Goal: Task Accomplishment & Management: Complete application form

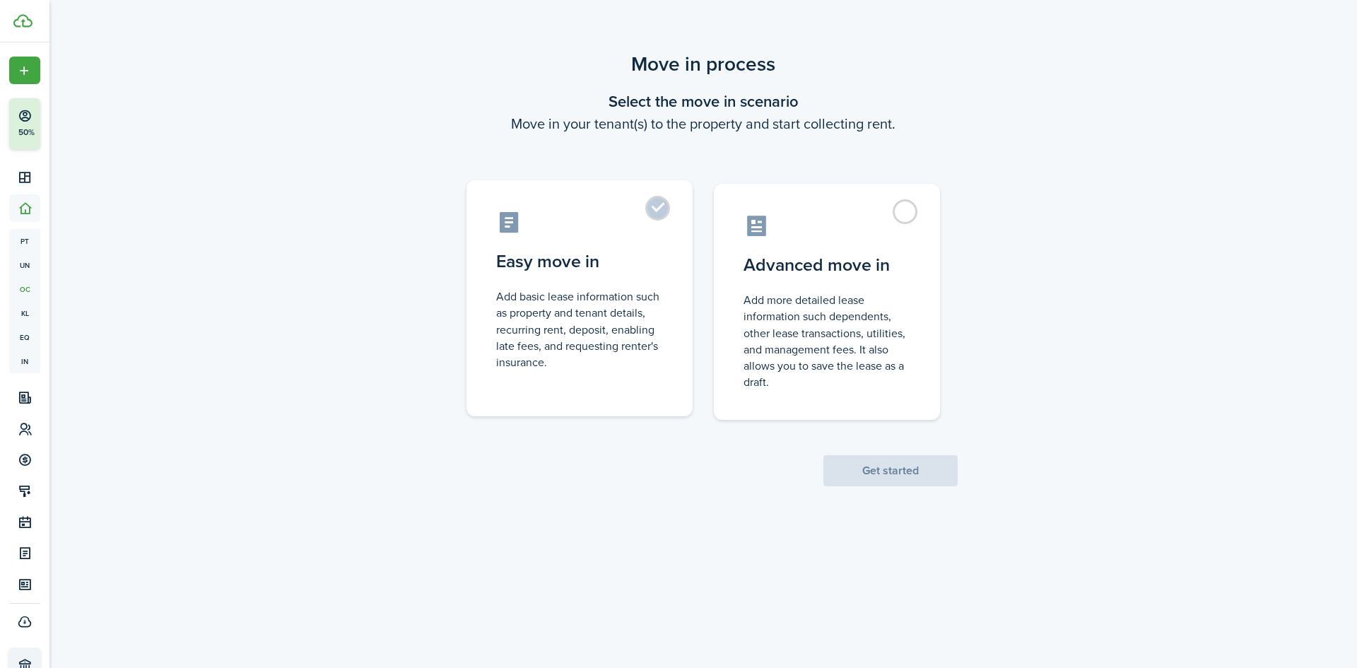
click at [658, 204] on label "Easy move in Add basic lease information such as property and tenant details, r…" at bounding box center [580, 298] width 226 height 236
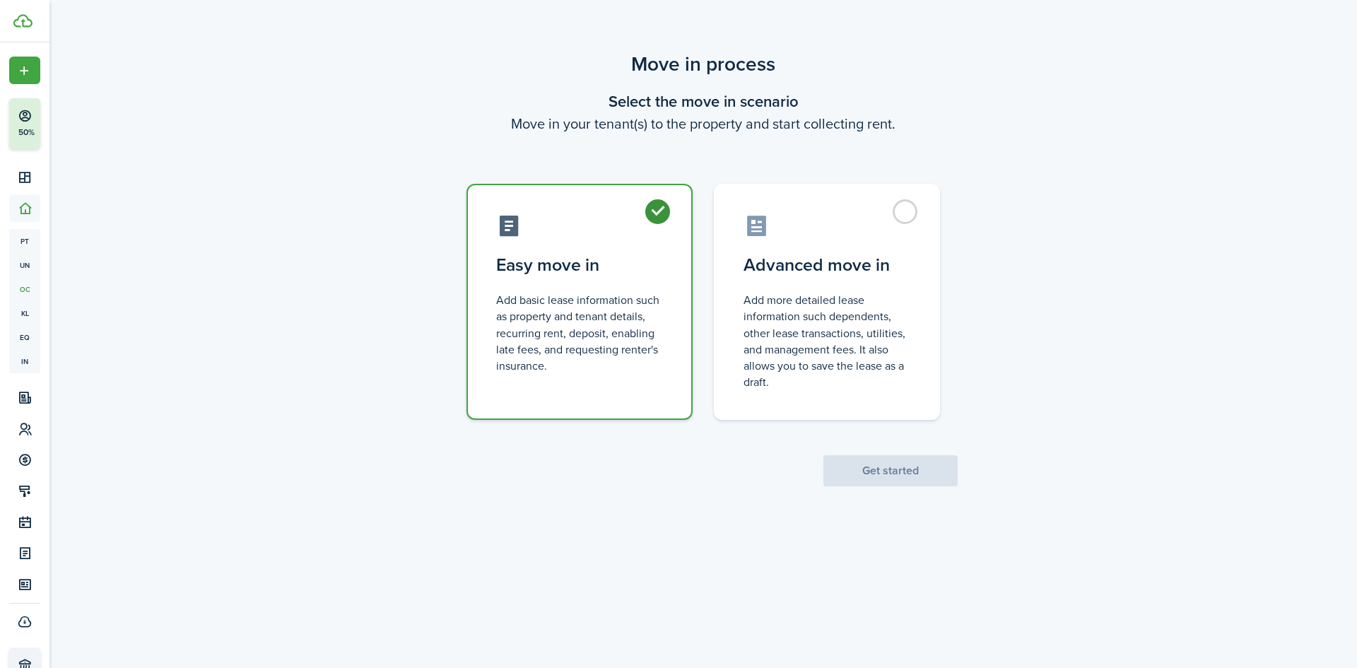
radio input "true"
click at [903, 469] on button "Get started" at bounding box center [890, 470] width 134 height 31
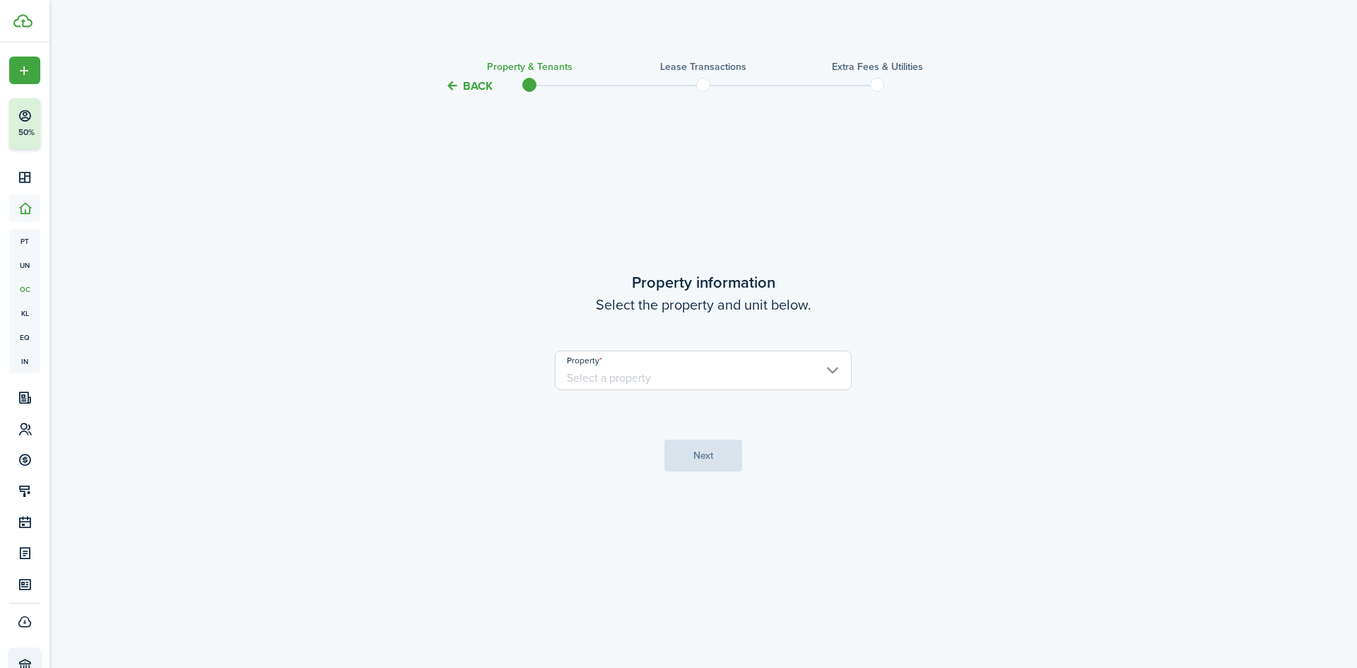
click at [615, 382] on input "Property" at bounding box center [703, 371] width 297 height 40
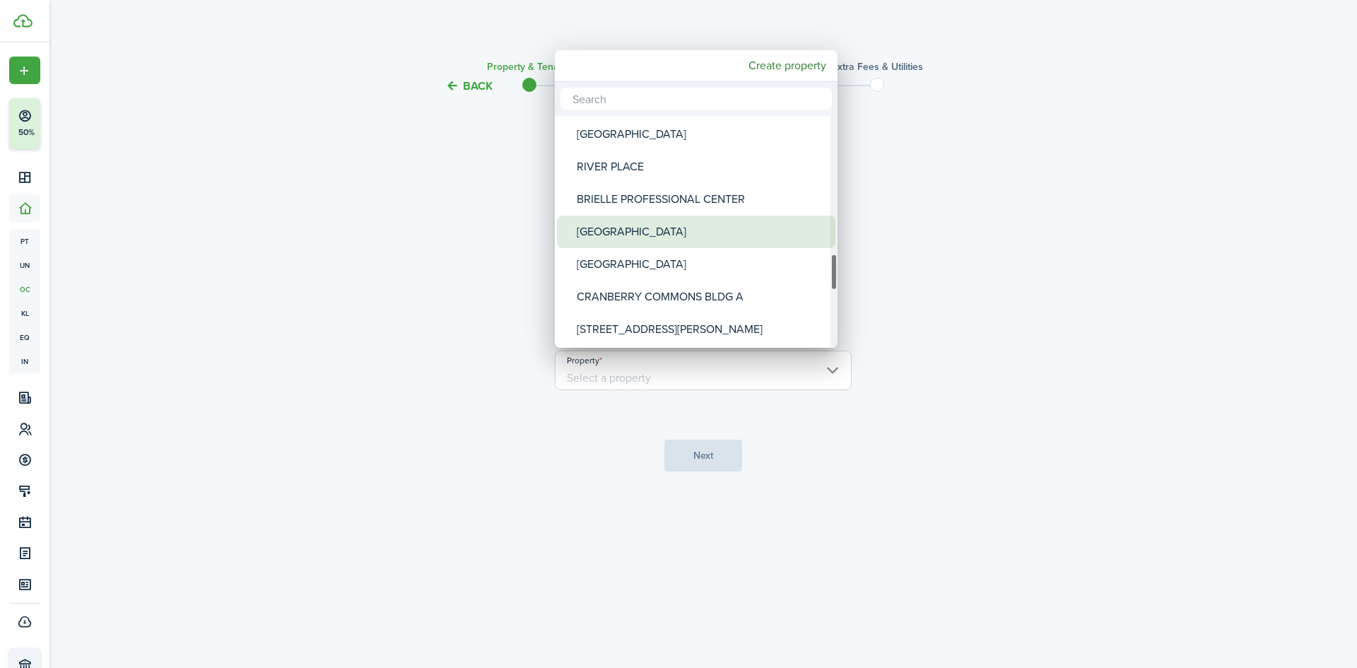
click at [672, 233] on div "[GEOGRAPHIC_DATA]" at bounding box center [702, 232] width 250 height 33
type input "[GEOGRAPHIC_DATA]"
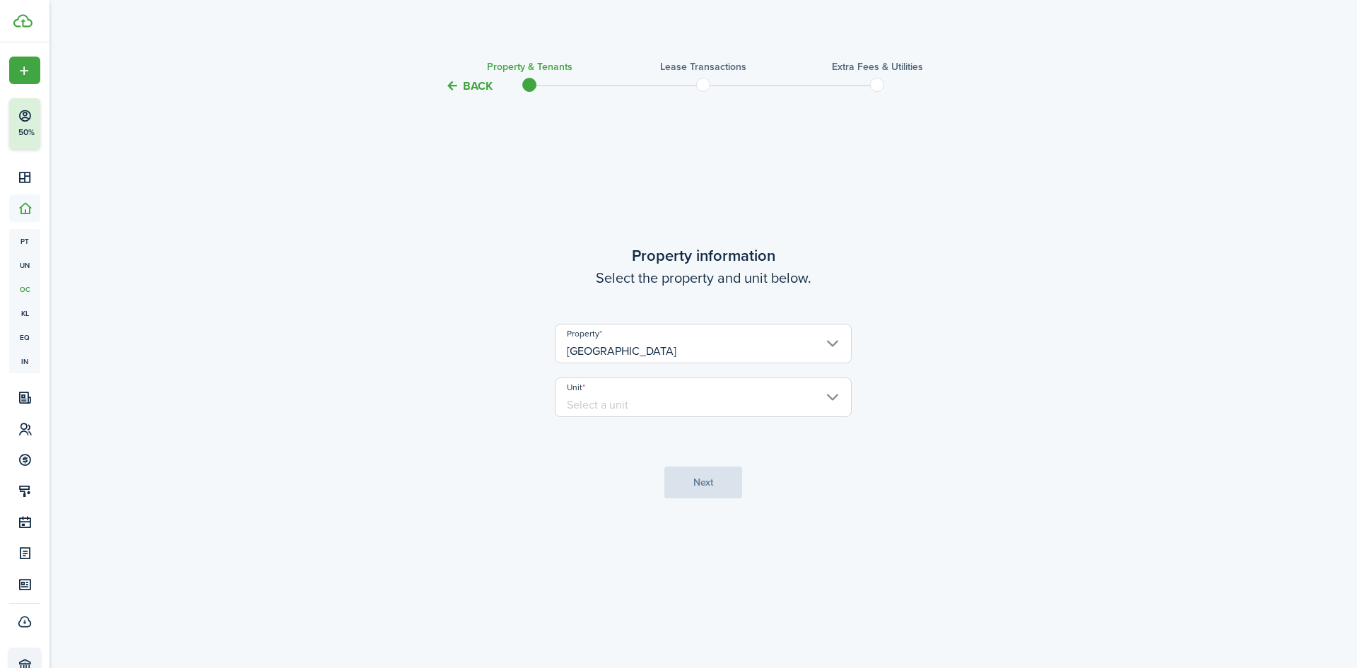
click at [741, 391] on input "Unit" at bounding box center [703, 397] width 297 height 40
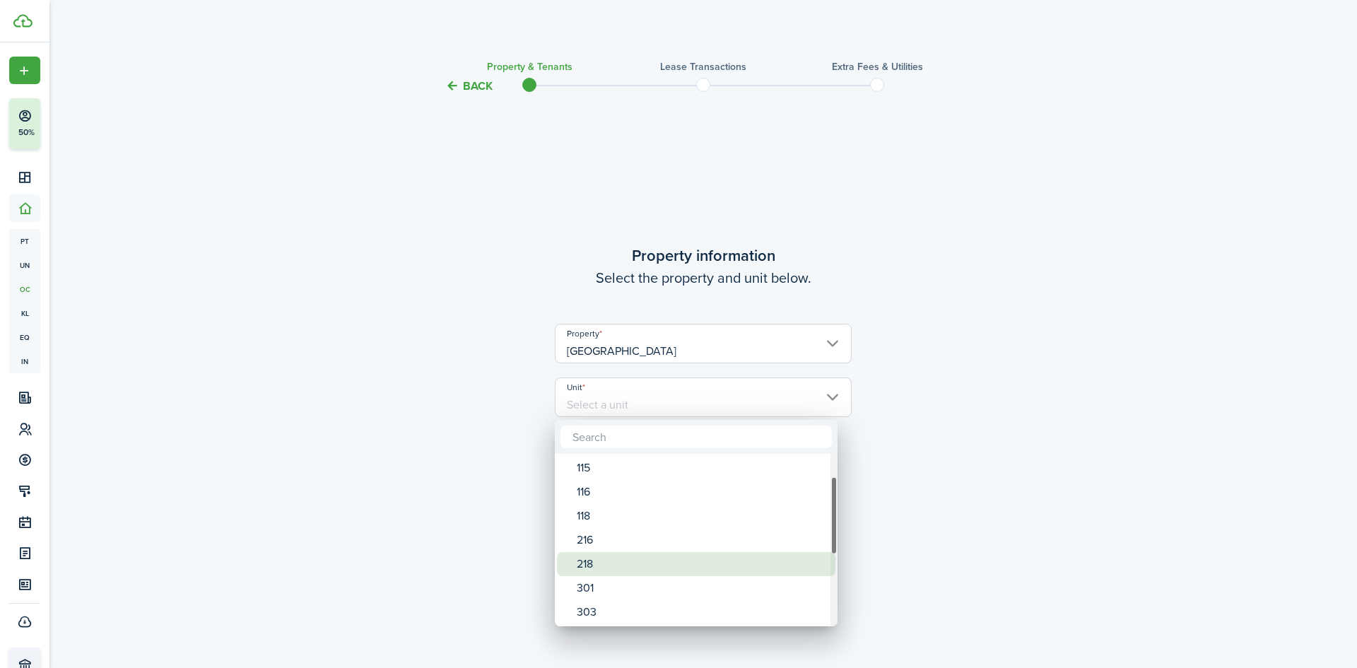
click at [594, 556] on div "218" at bounding box center [702, 564] width 250 height 24
type input "218"
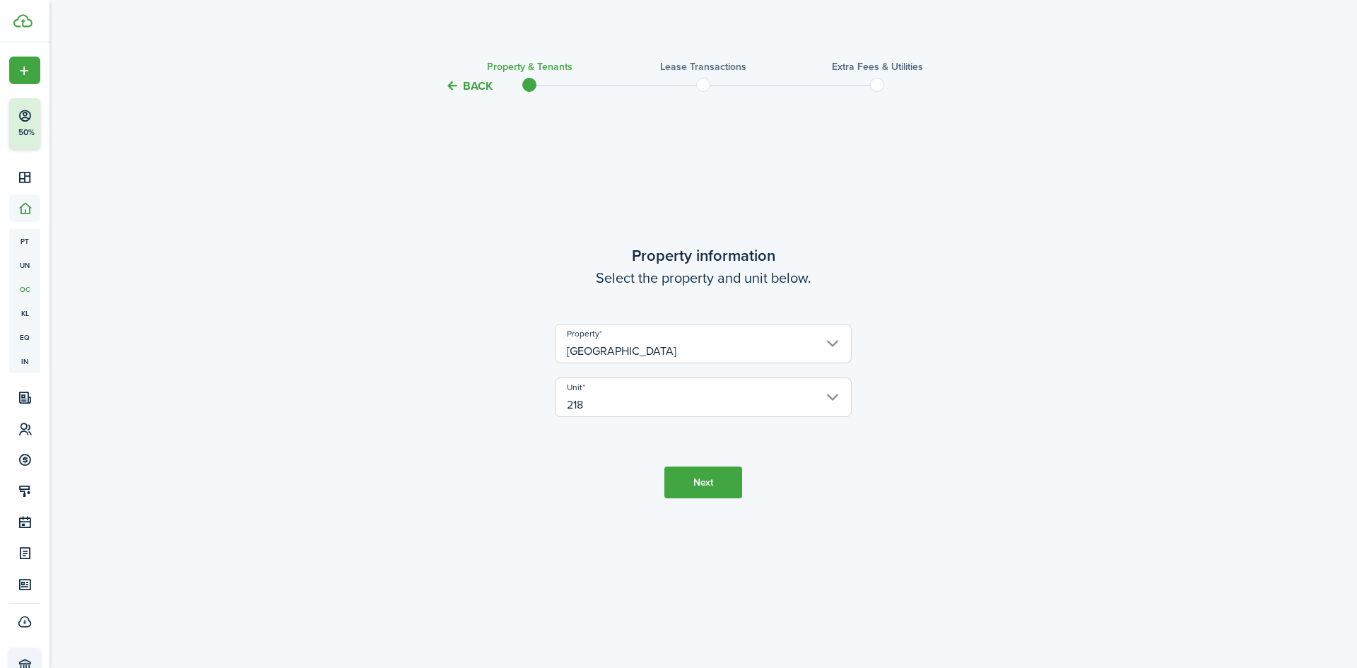
drag, startPoint x: 691, startPoint y: 491, endPoint x: 675, endPoint y: 495, distance: 15.9
click at [692, 491] on button "Next" at bounding box center [703, 483] width 78 height 32
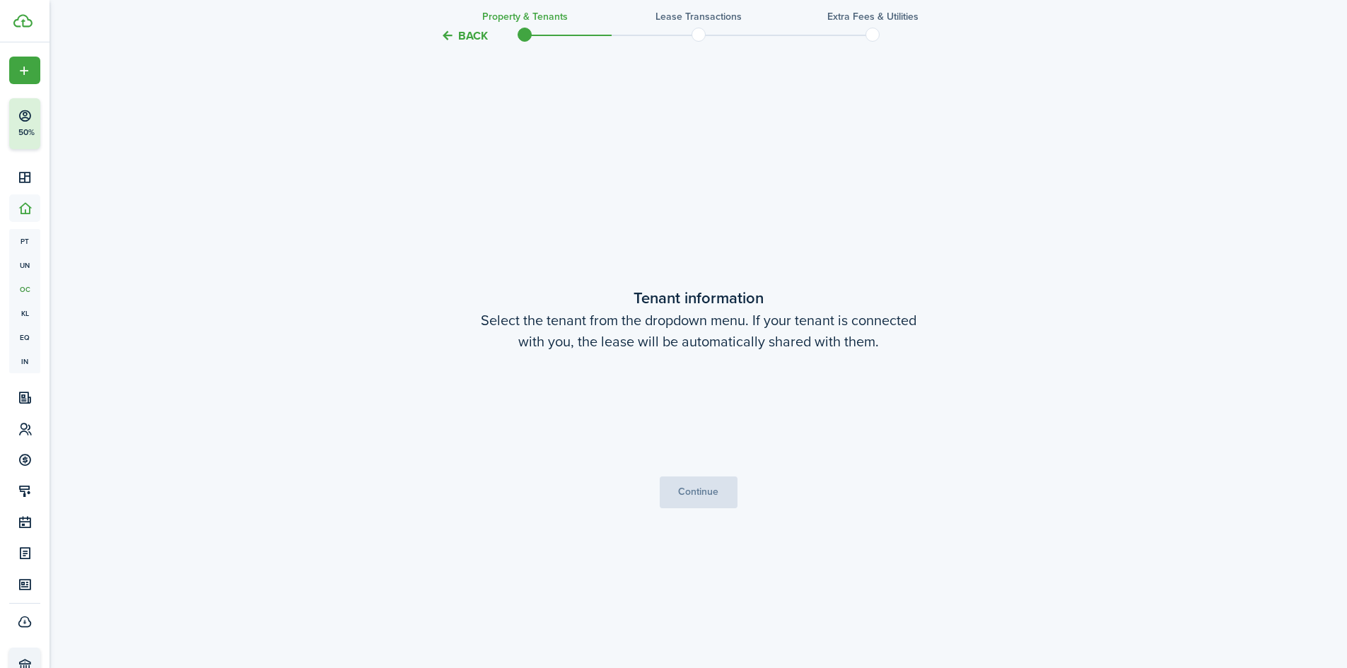
scroll to position [573, 0]
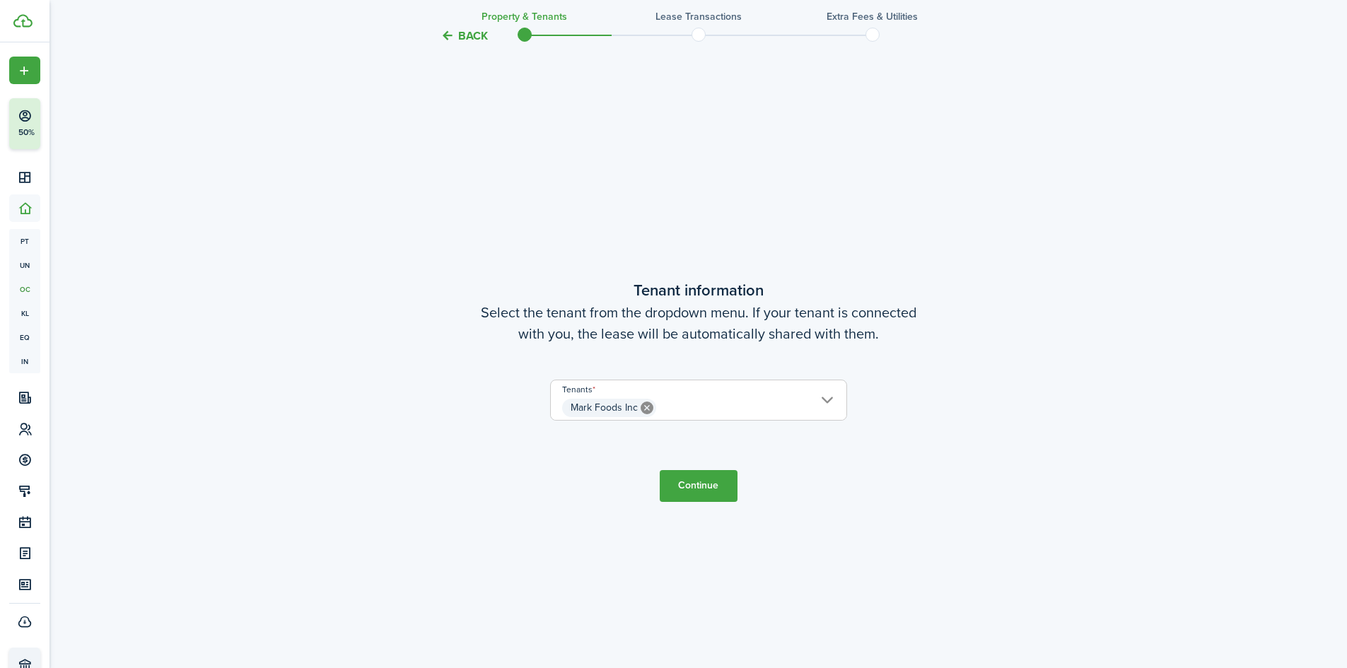
click at [688, 482] on button "Continue" at bounding box center [699, 486] width 78 height 32
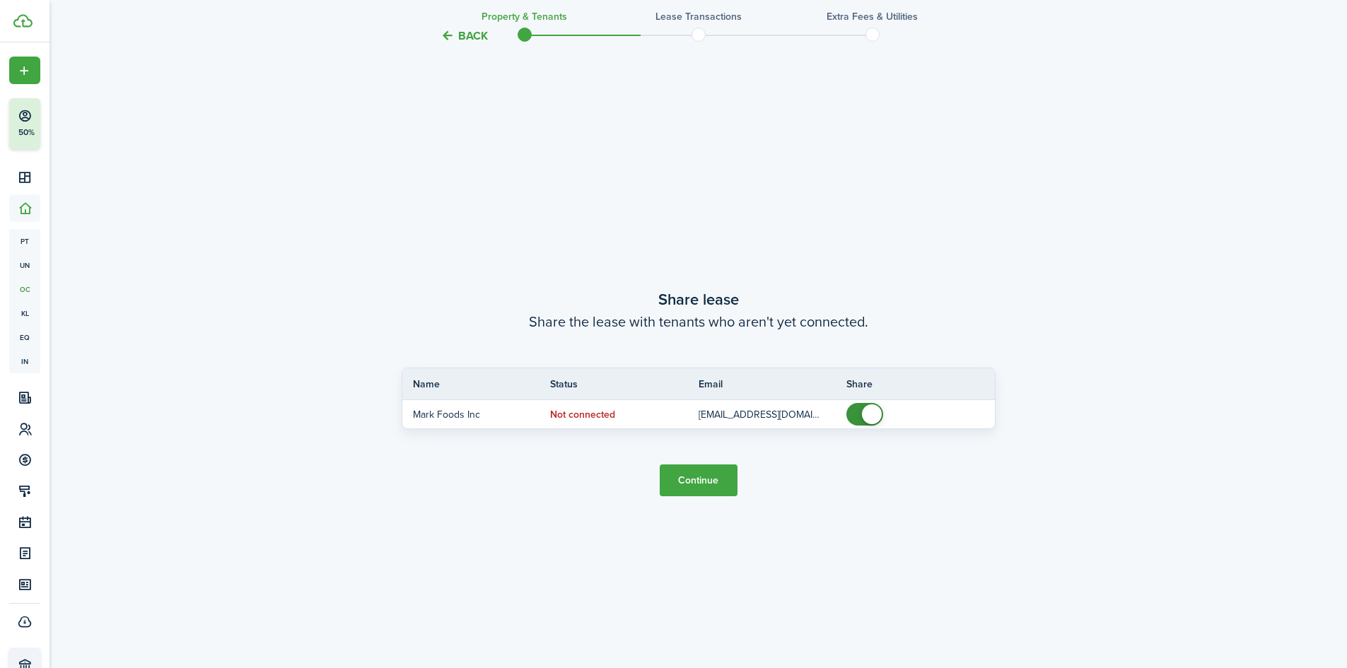
scroll to position [1241, 0]
click at [690, 480] on button "Continue" at bounding box center [699, 478] width 78 height 32
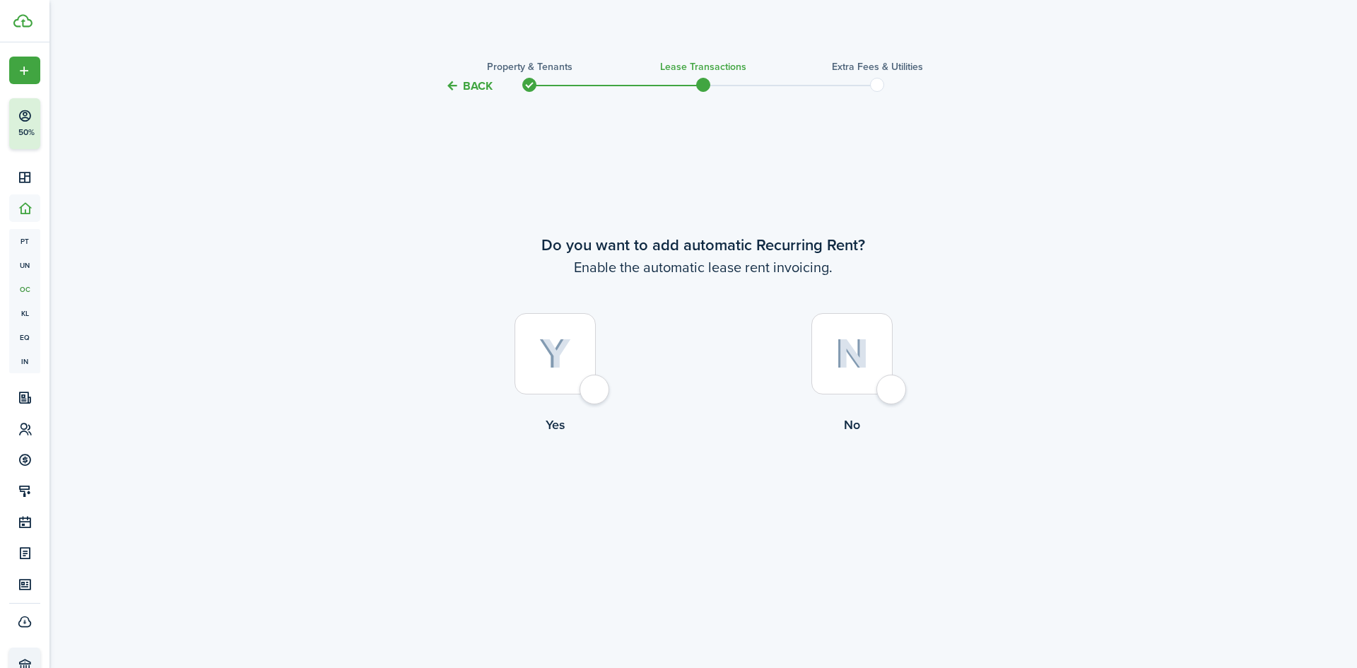
click at [582, 365] on div at bounding box center [555, 353] width 81 height 81
radio input "true"
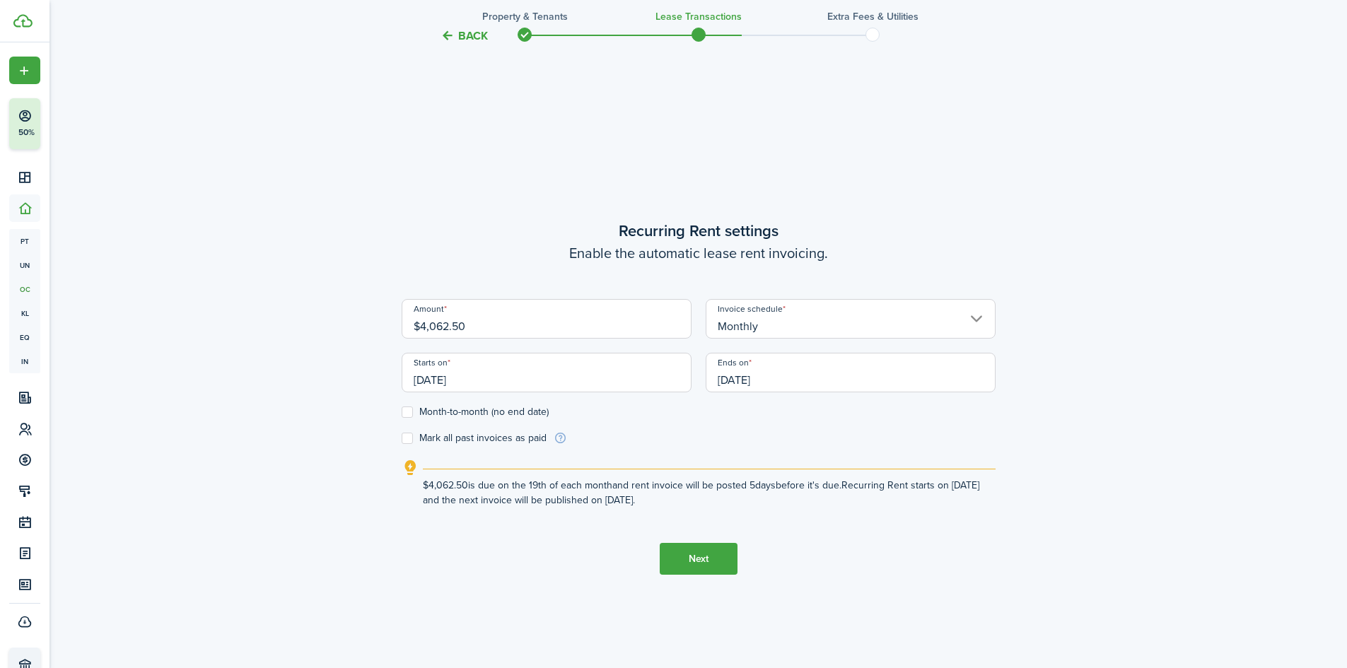
scroll to position [573, 0]
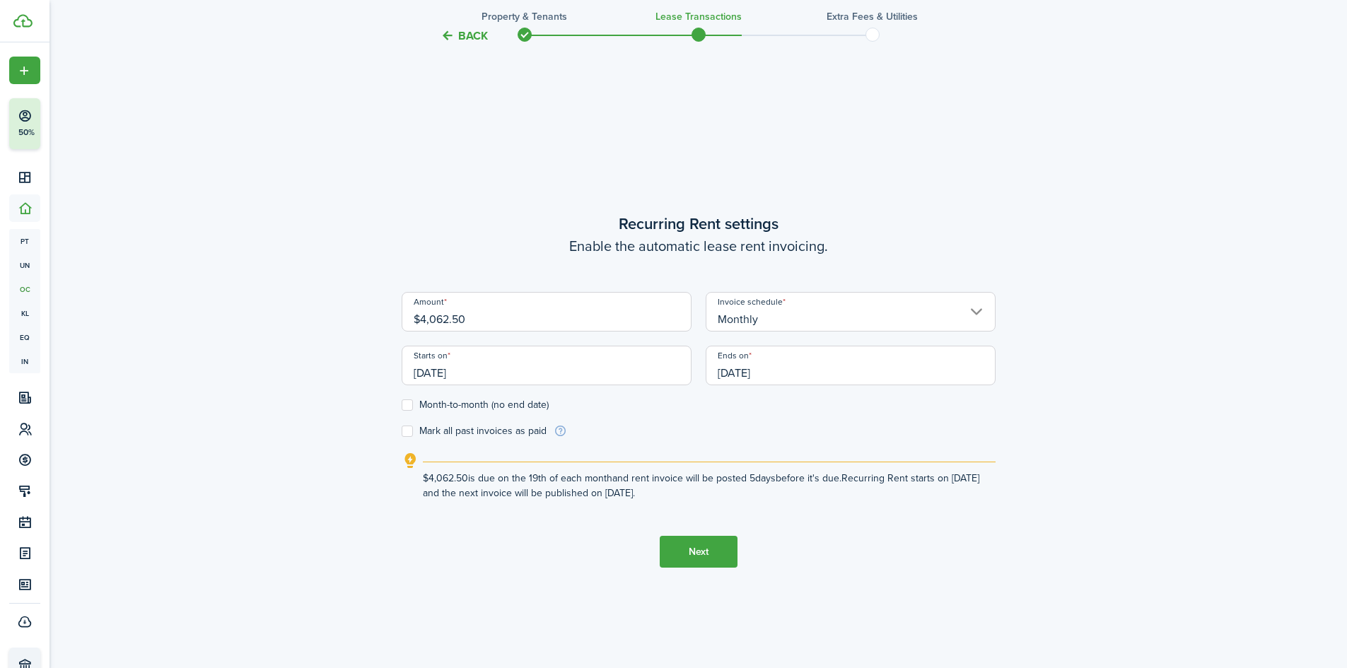
drag, startPoint x: 504, startPoint y: 323, endPoint x: 423, endPoint y: 319, distance: 81.4
click at [423, 319] on input "$4,062.50" at bounding box center [546, 312] width 290 height 40
click at [455, 370] on input "[DATE]" at bounding box center [546, 366] width 290 height 40
type input "$2,995.00"
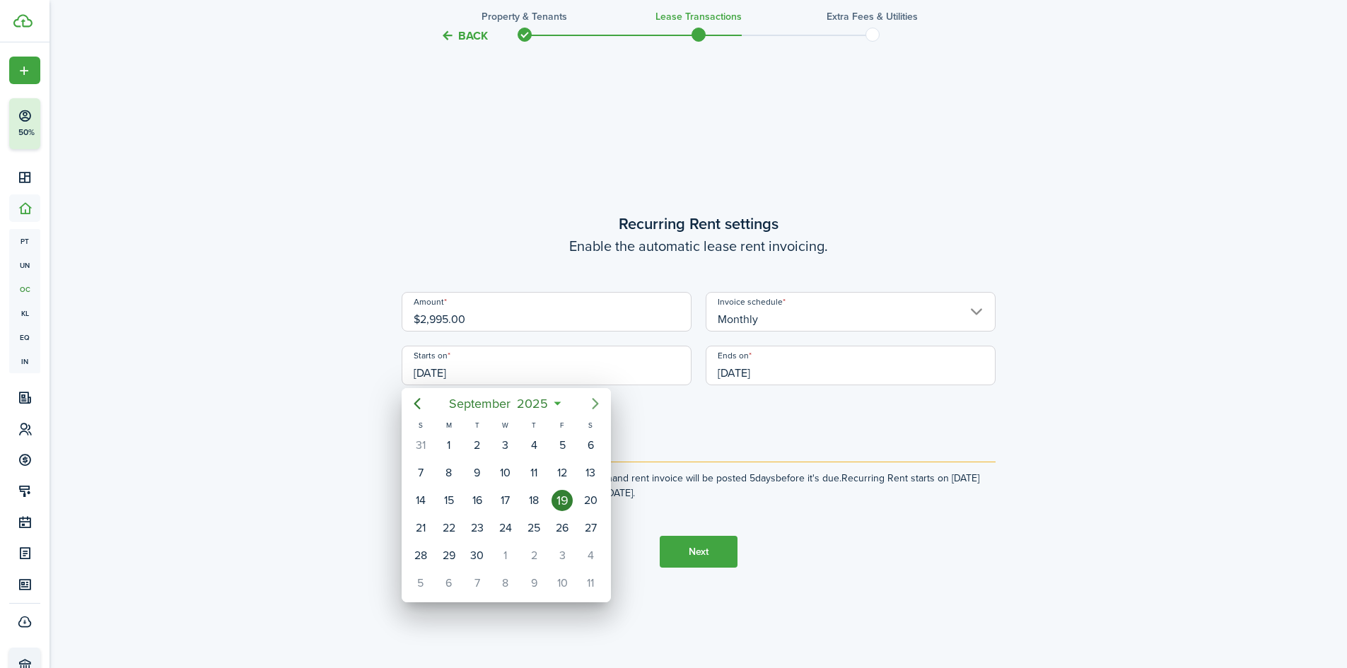
click at [594, 404] on icon "Next page" at bounding box center [595, 403] width 17 height 17
click at [585, 450] on div "1" at bounding box center [590, 445] width 21 height 21
type input "[DATE]"
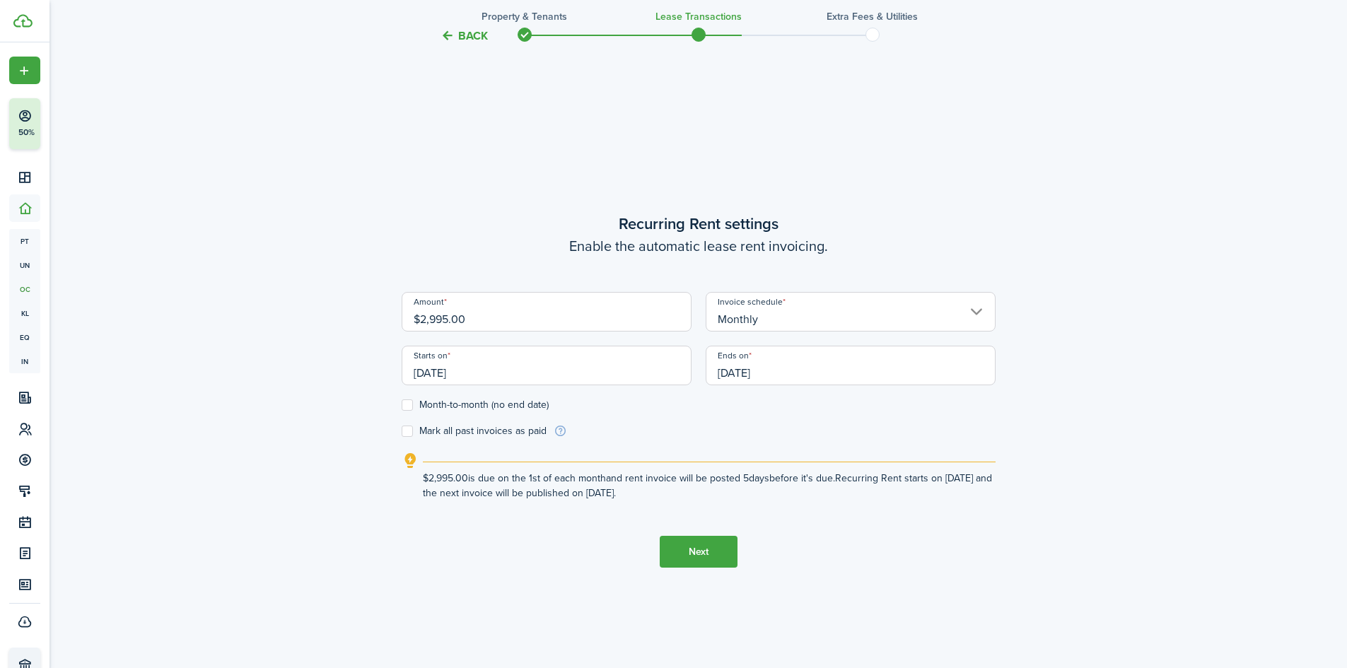
click at [775, 375] on input "[DATE]" at bounding box center [850, 366] width 290 height 40
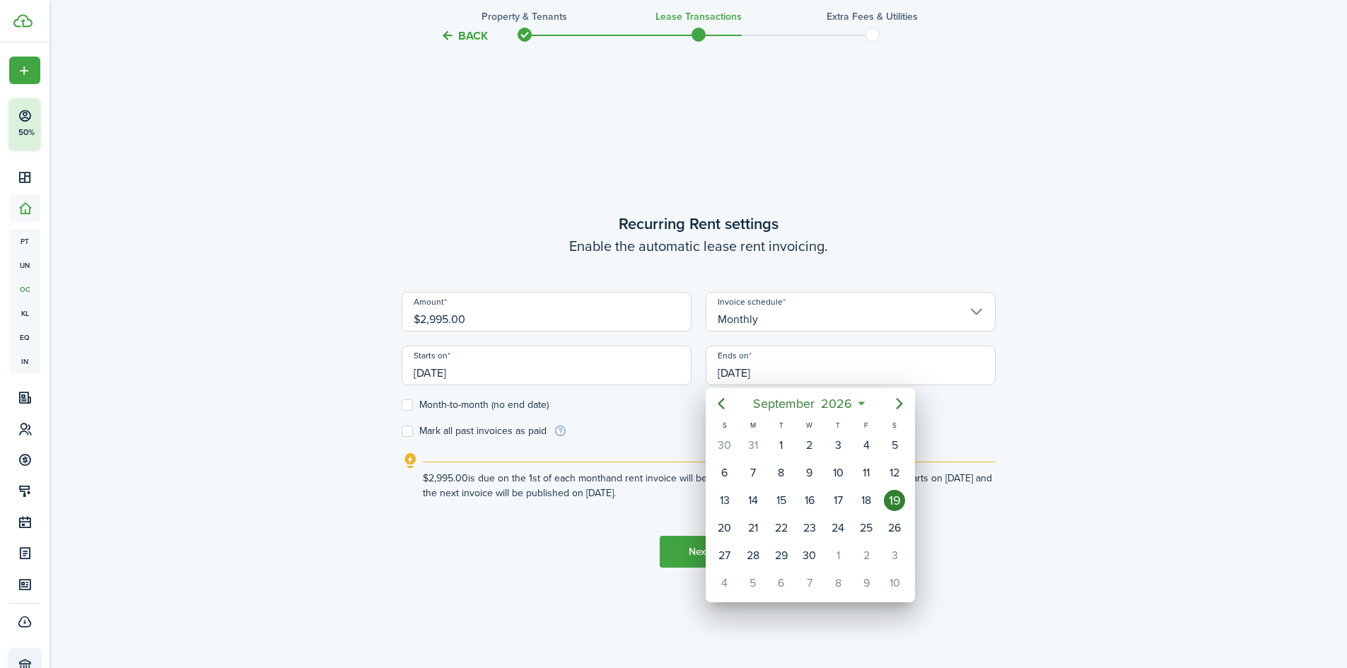
click at [862, 403] on icon at bounding box center [861, 404] width 15 height 14
click at [901, 403] on icon "Next page" at bounding box center [899, 403] width 6 height 11
click at [896, 560] on div "31" at bounding box center [894, 555] width 21 height 21
type input "[DATE]"
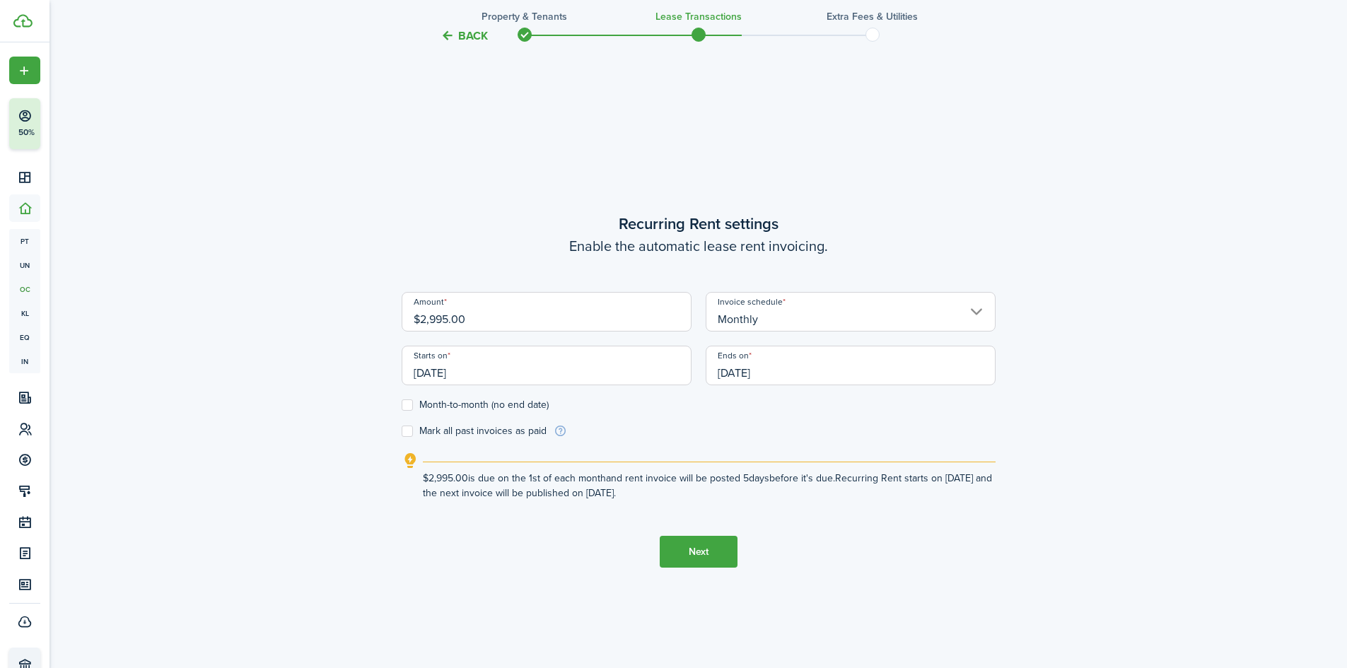
click at [696, 565] on button "Next" at bounding box center [699, 552] width 78 height 32
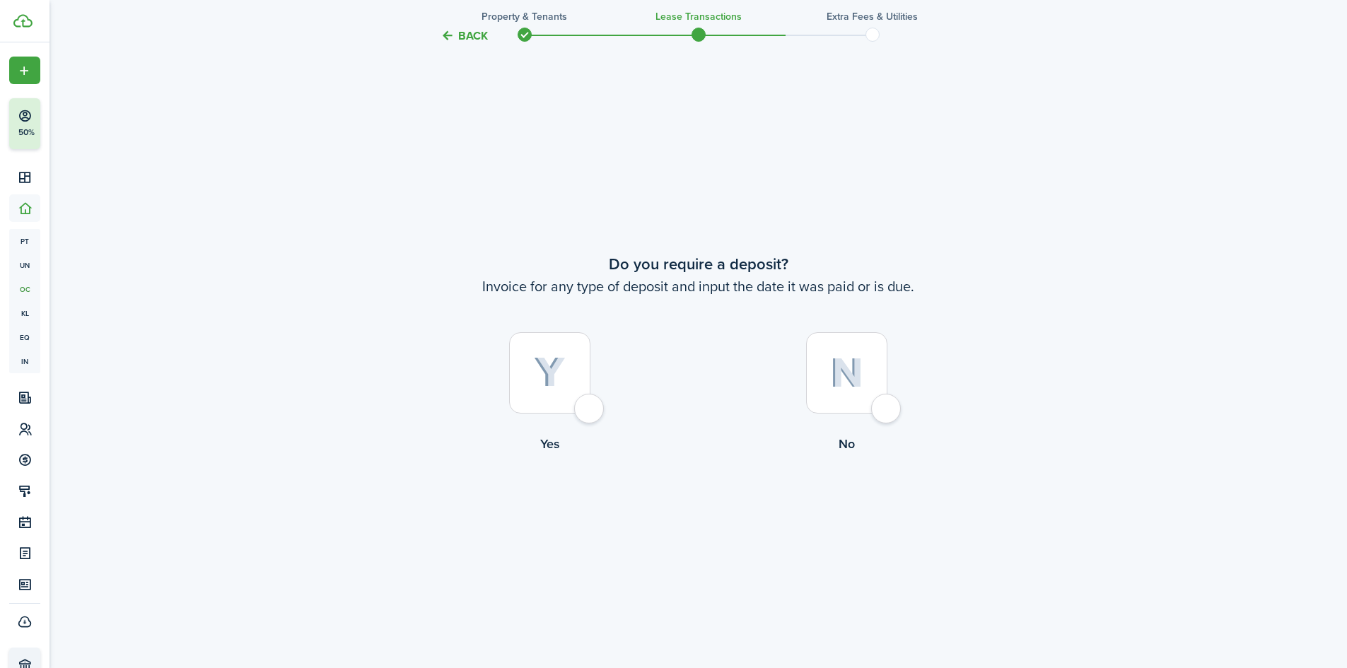
click at [573, 387] on div at bounding box center [549, 372] width 81 height 81
radio input "true"
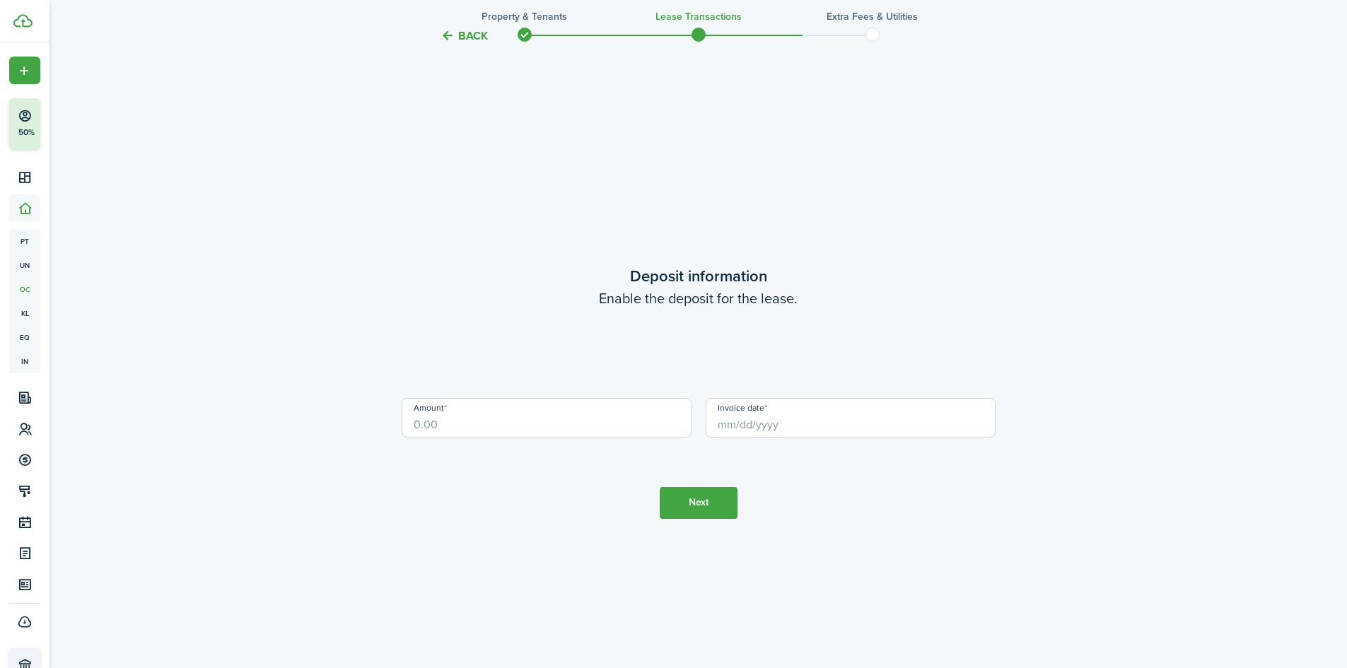
scroll to position [1909, 0]
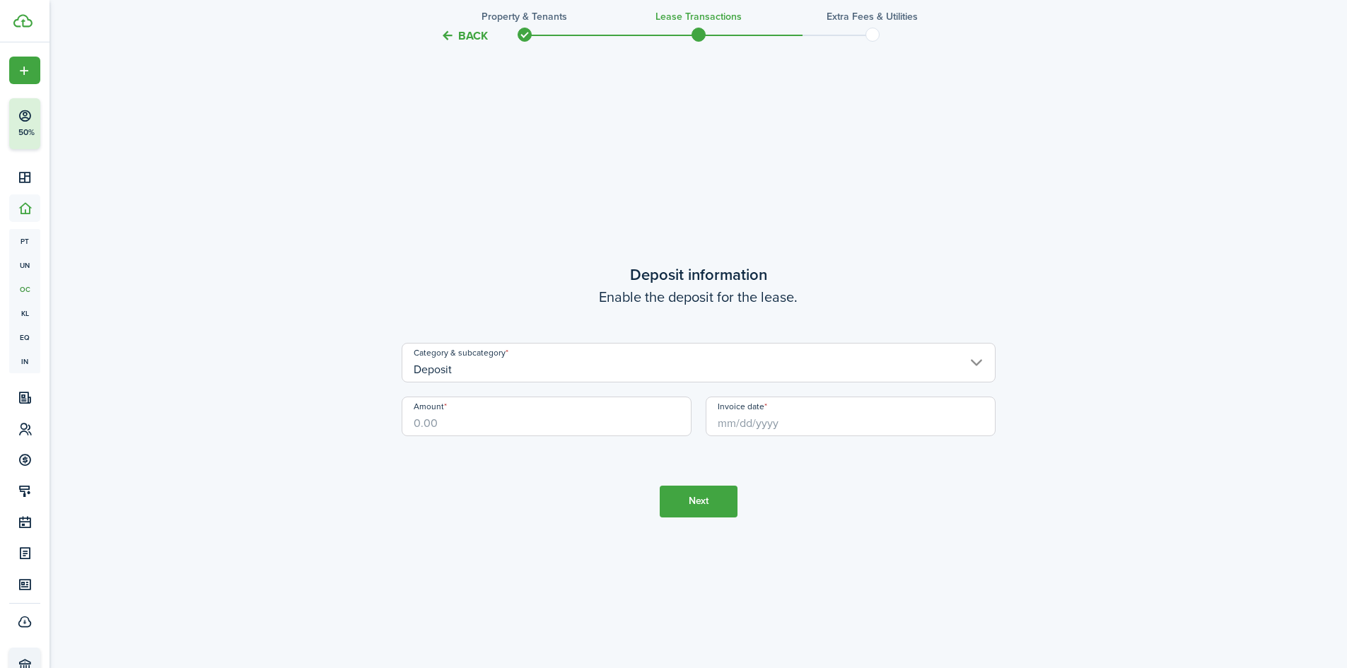
click at [498, 422] on input "Amount" at bounding box center [546, 417] width 290 height 40
click at [720, 424] on input "Invoice date" at bounding box center [850, 417] width 290 height 40
type input "$7,500.00"
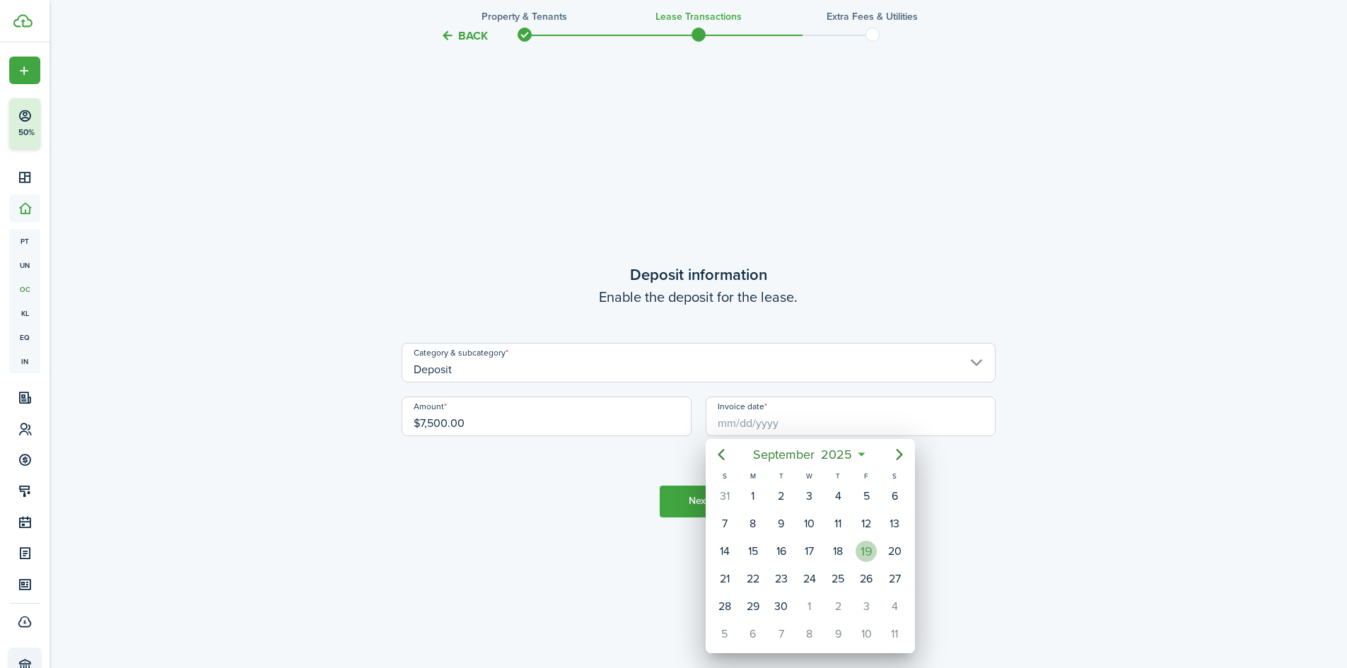
click at [871, 558] on div "19" at bounding box center [865, 551] width 21 height 21
type input "[DATE]"
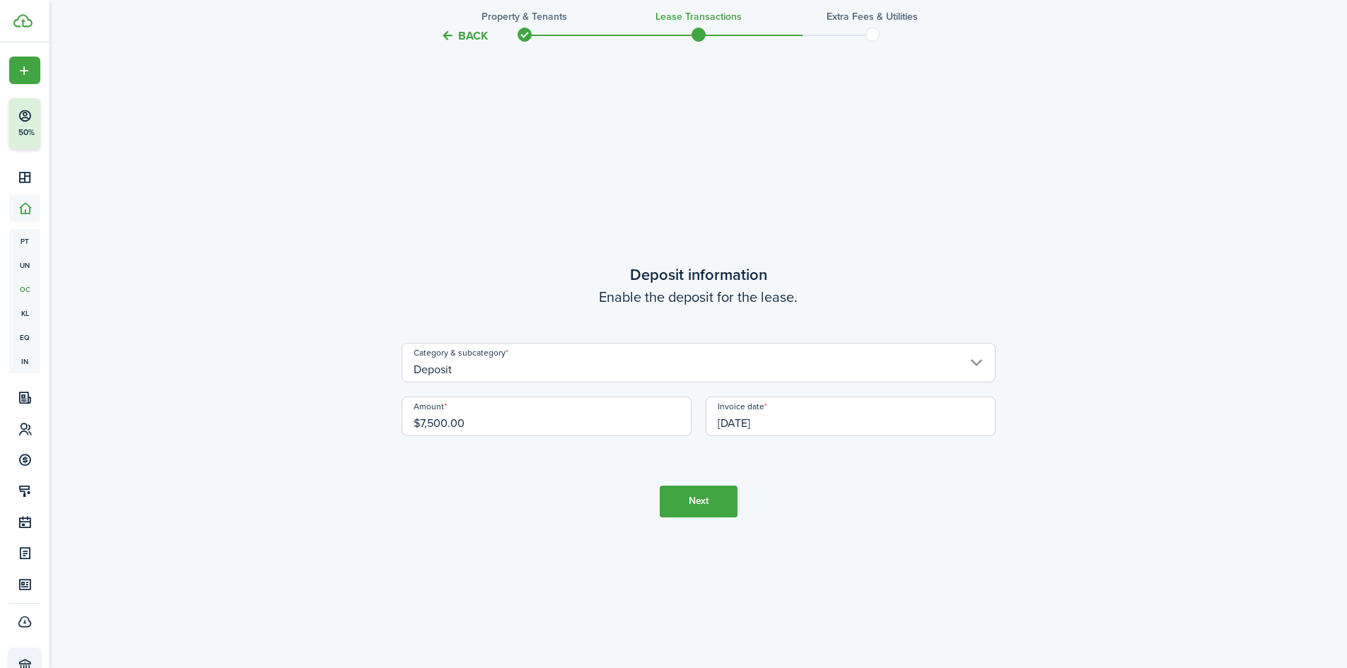
click at [706, 522] on tc-wizard-step "Deposit information Enable the deposit for the lease. Category & subcategory De…" at bounding box center [698, 390] width 594 height 668
click at [704, 511] on button "Next" at bounding box center [699, 502] width 78 height 32
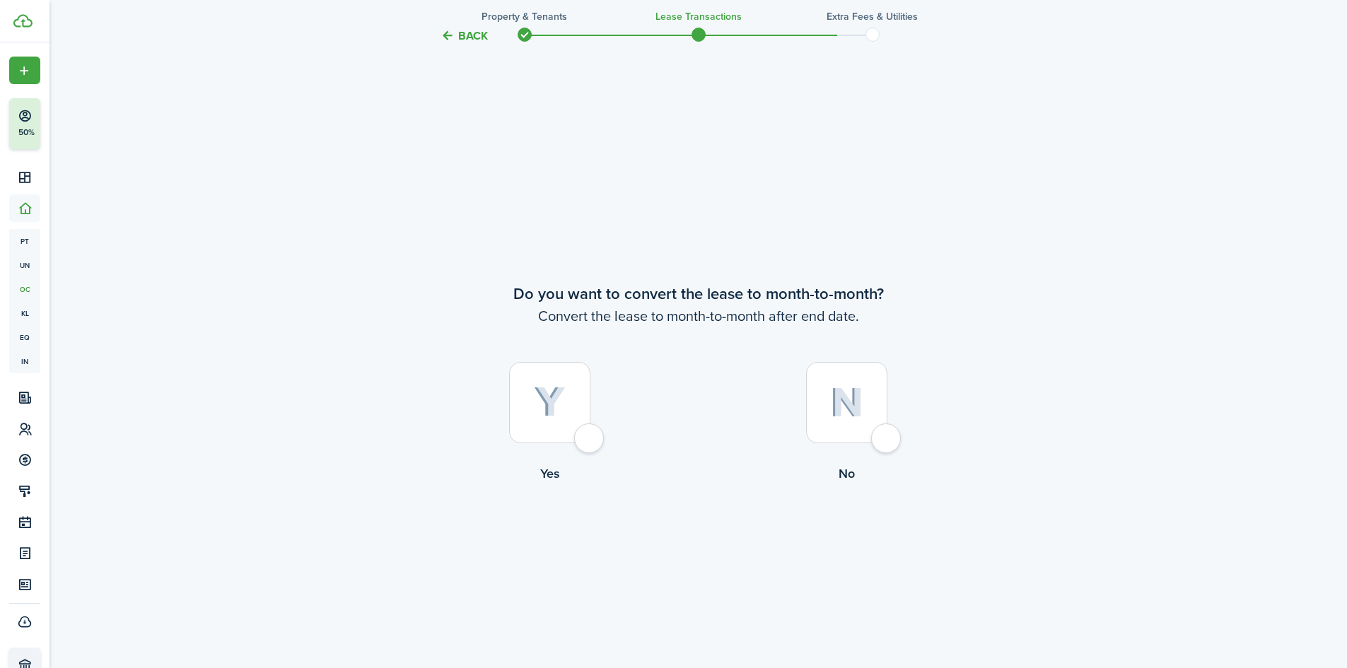
scroll to position [2577, 0]
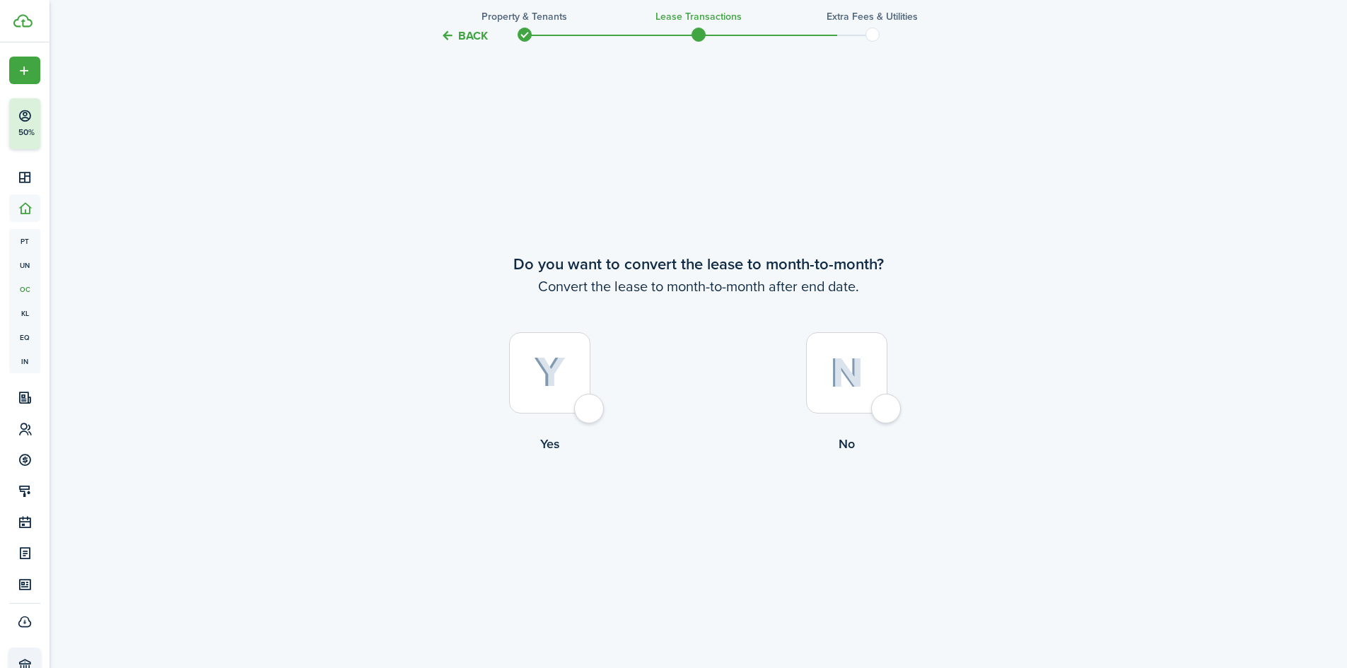
click at [840, 375] on img at bounding box center [846, 373] width 33 height 30
radio input "true"
click at [702, 508] on button "Continue" at bounding box center [699, 512] width 78 height 32
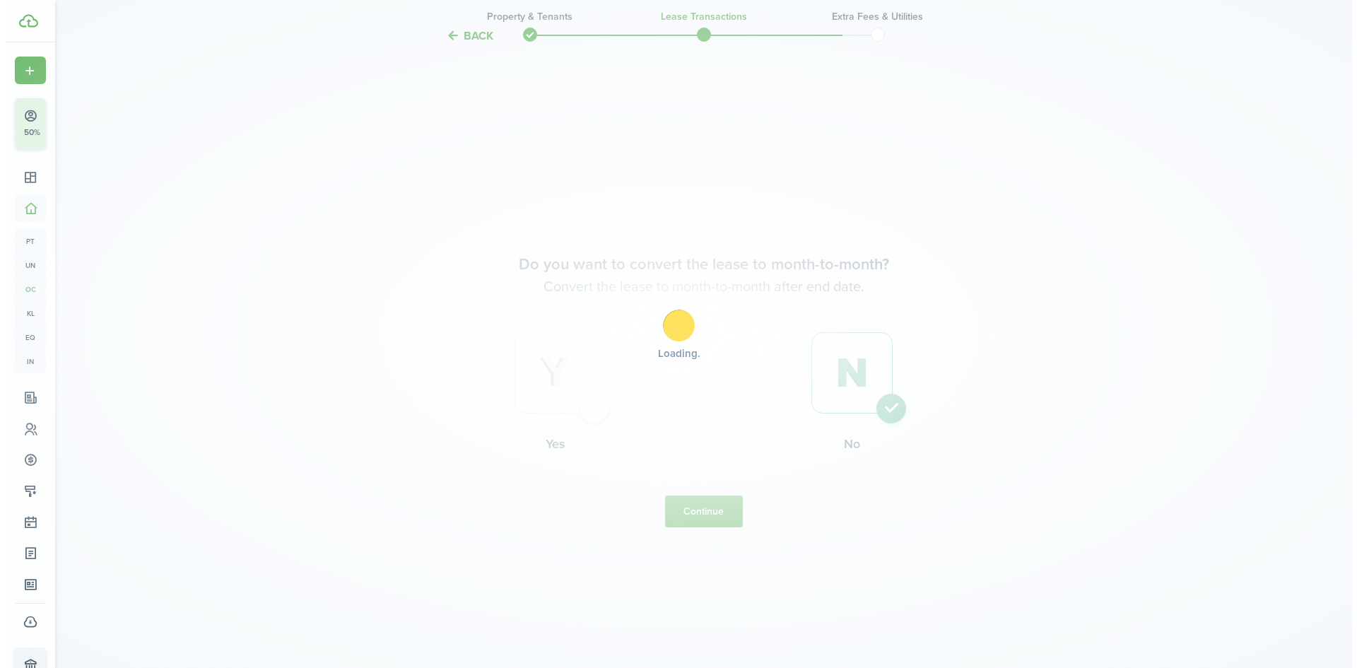
scroll to position [0, 0]
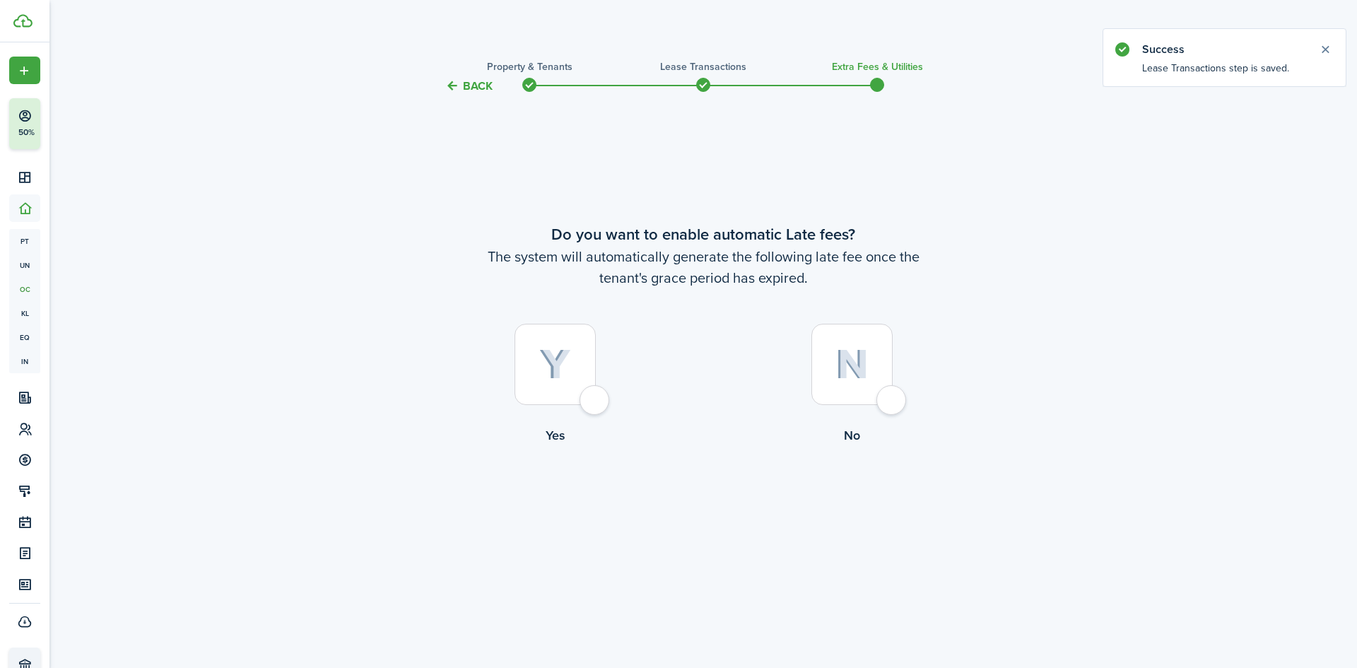
click at [876, 371] on div at bounding box center [851, 364] width 81 height 81
radio input "true"
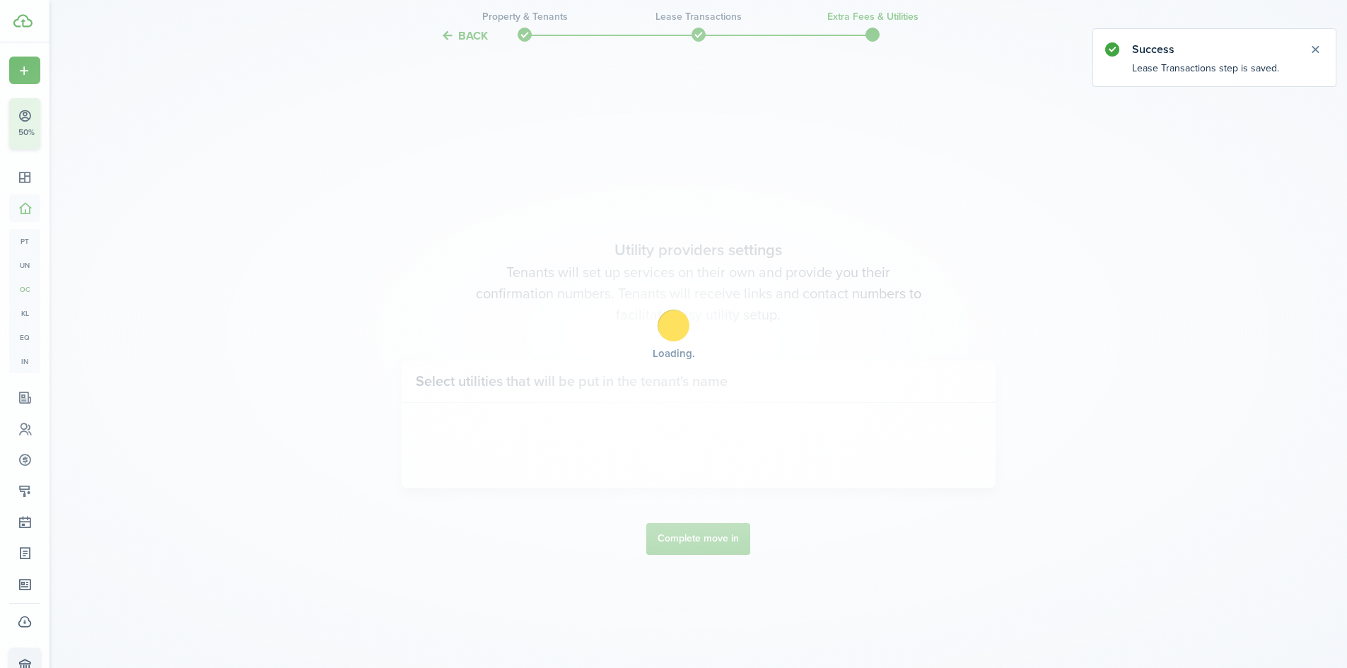
scroll to position [573, 0]
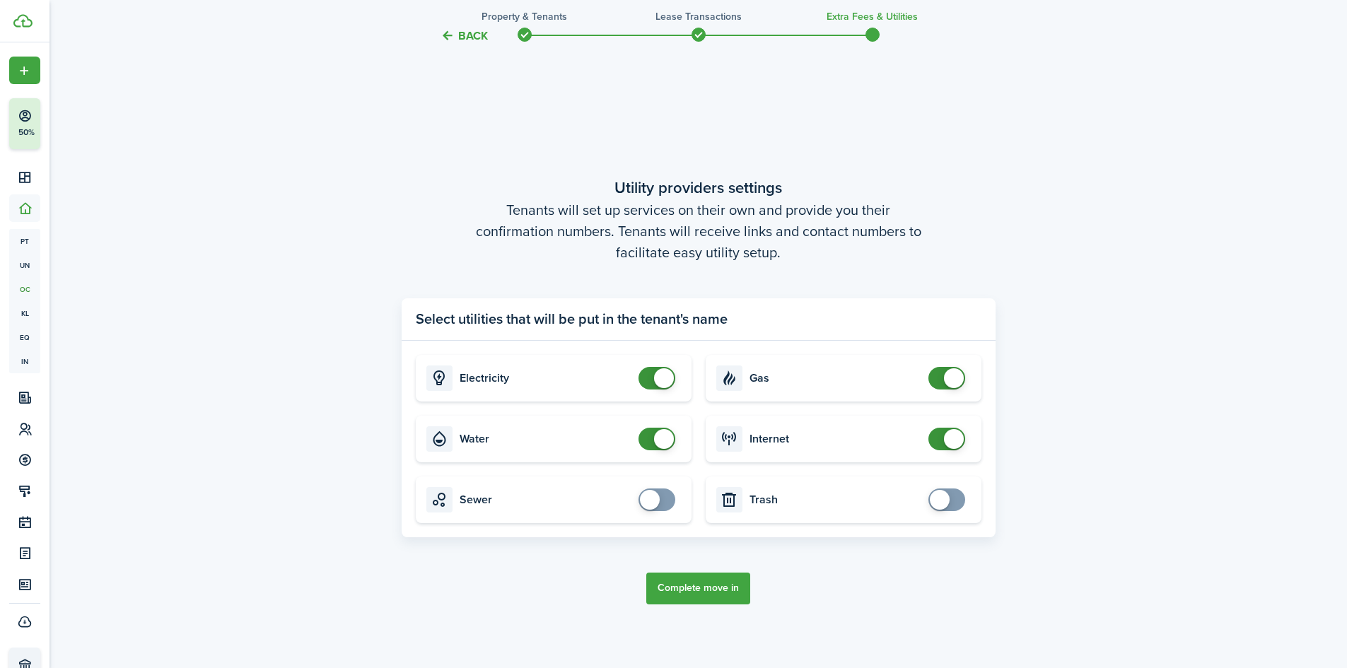
click at [725, 582] on button "Complete move in" at bounding box center [698, 589] width 104 height 32
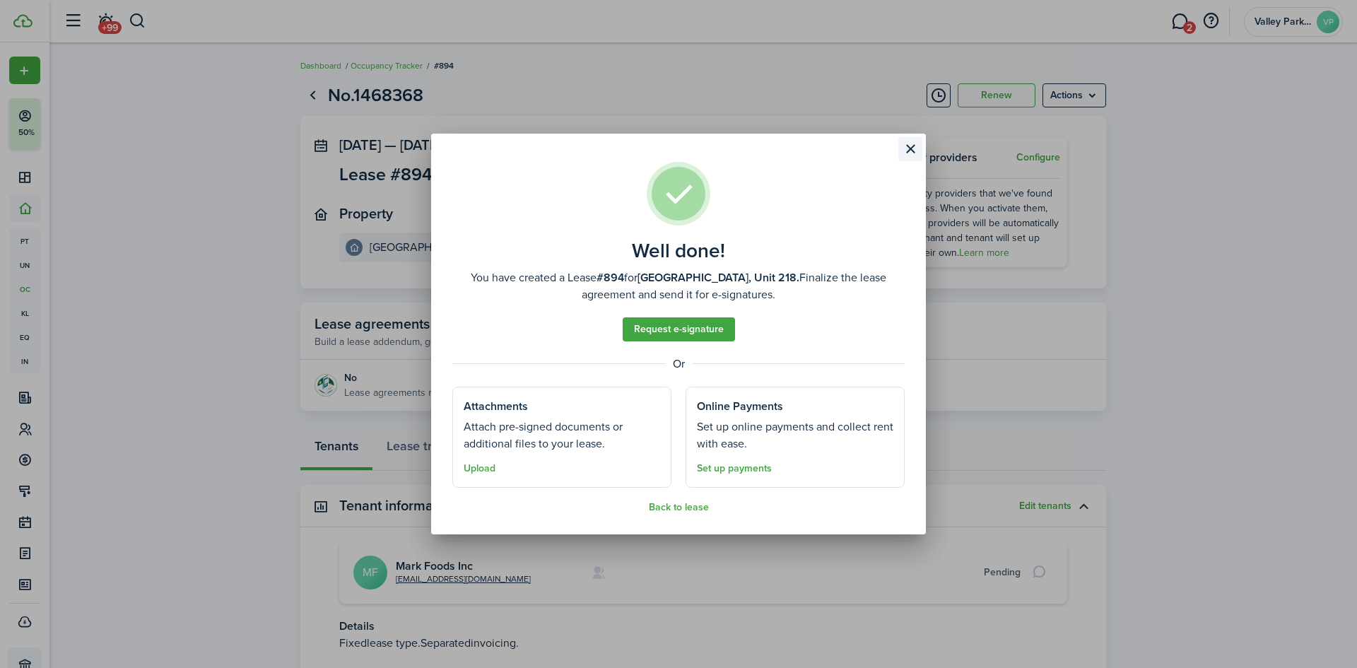
click at [911, 145] on button "Close modal" at bounding box center [910, 149] width 24 height 24
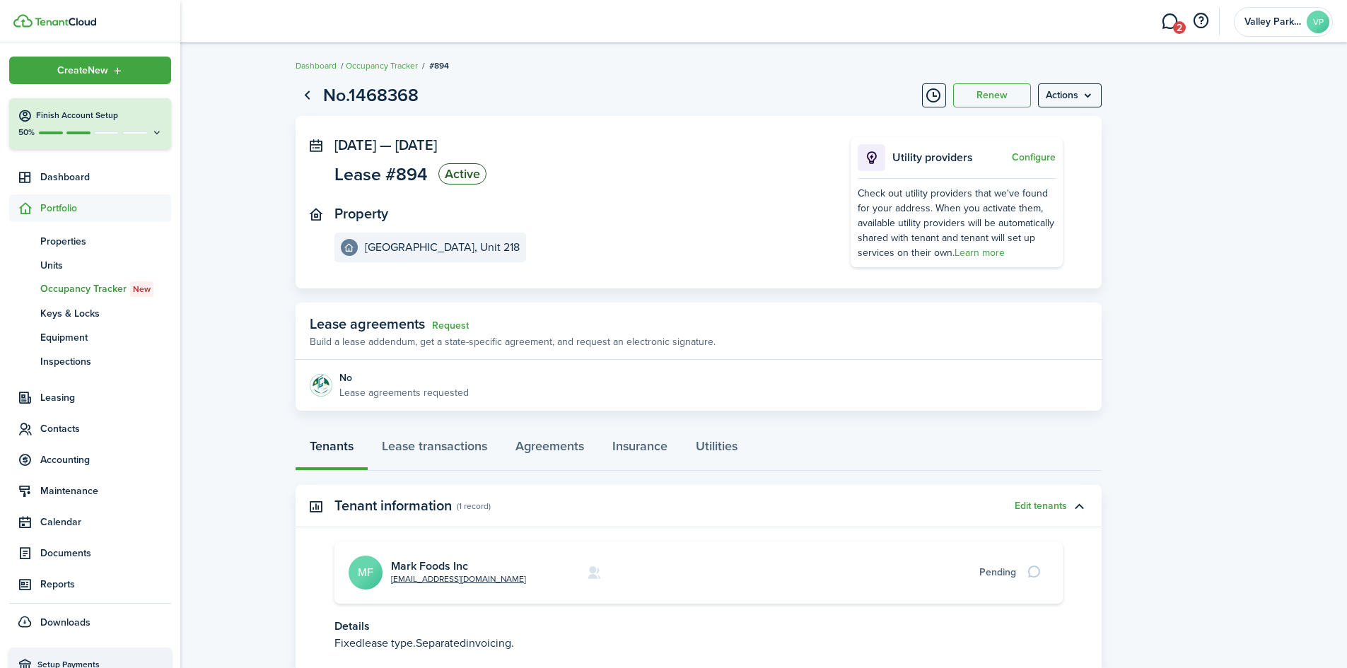
drag, startPoint x: 147, startPoint y: 24, endPoint x: 223, endPoint y: 27, distance: 75.7
click at [147, 24] on link at bounding box center [96, 20] width 167 height 13
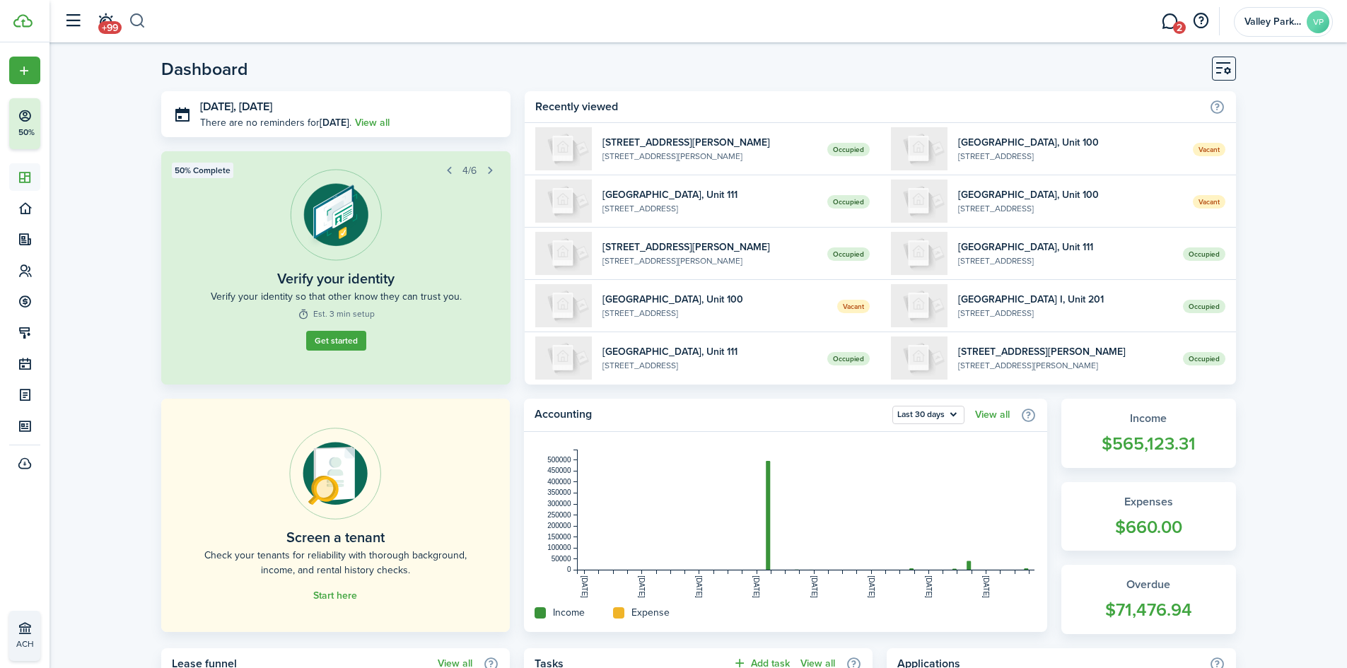
click at [142, 23] on button "button" at bounding box center [138, 21] width 18 height 24
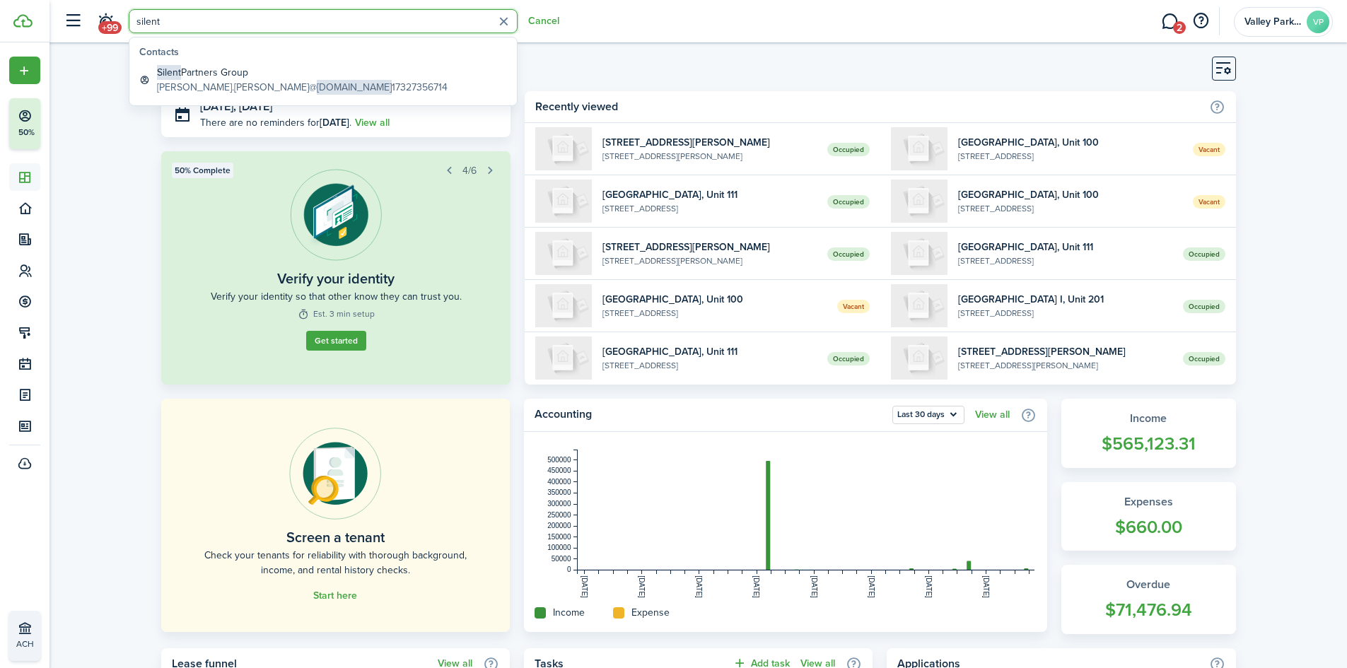
type input "silent"
click at [237, 73] on global-search-item-title "Silent Partners Group" at bounding box center [302, 72] width 291 height 15
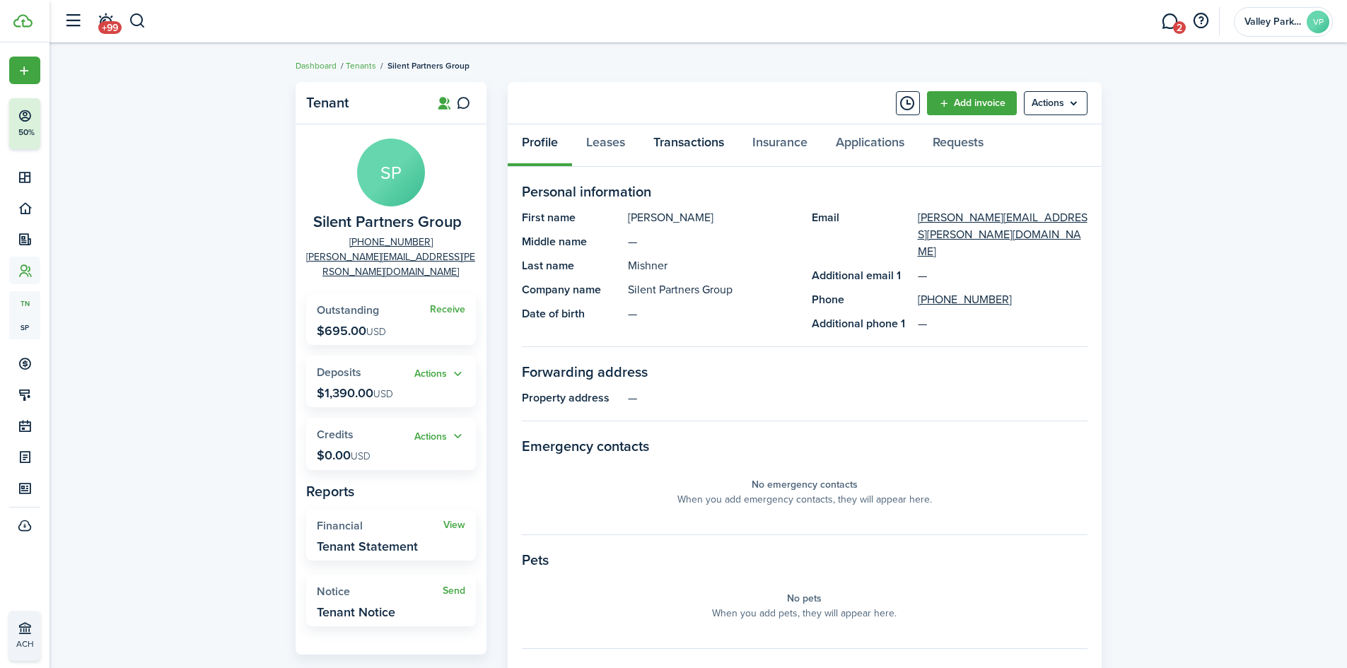
click at [676, 148] on link "Transactions" at bounding box center [688, 145] width 99 height 42
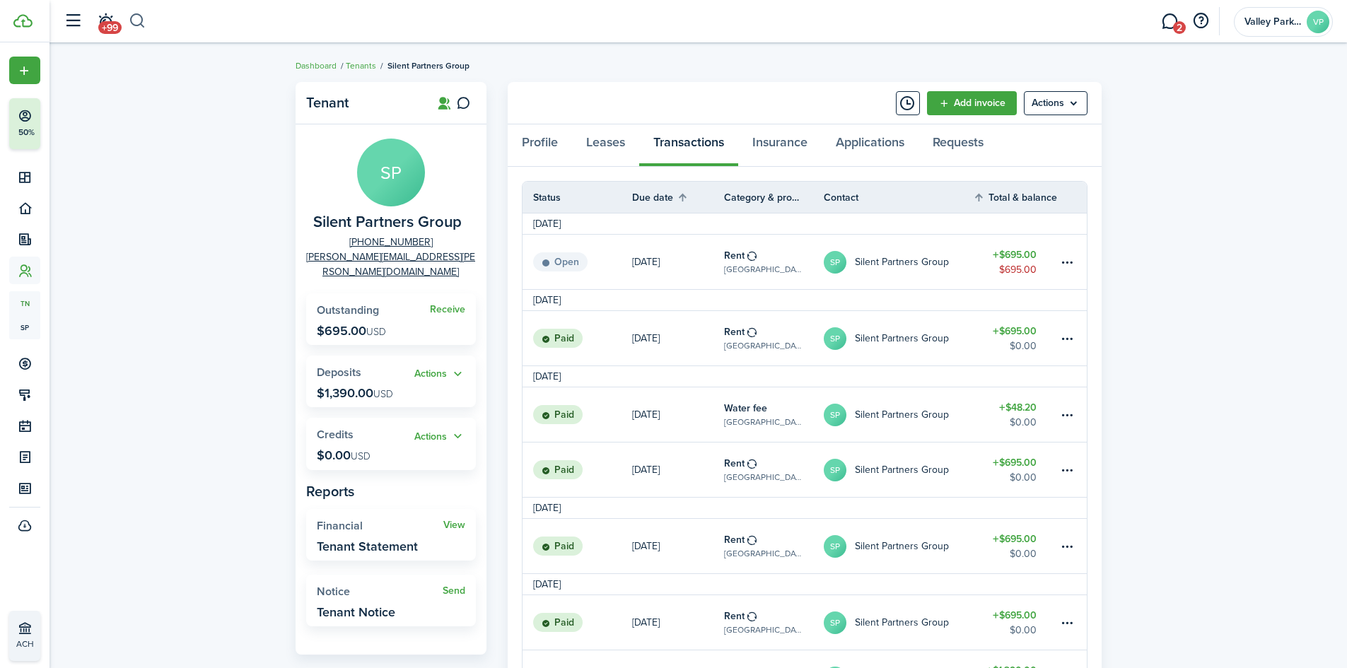
click at [130, 28] on button "button" at bounding box center [138, 21] width 18 height 24
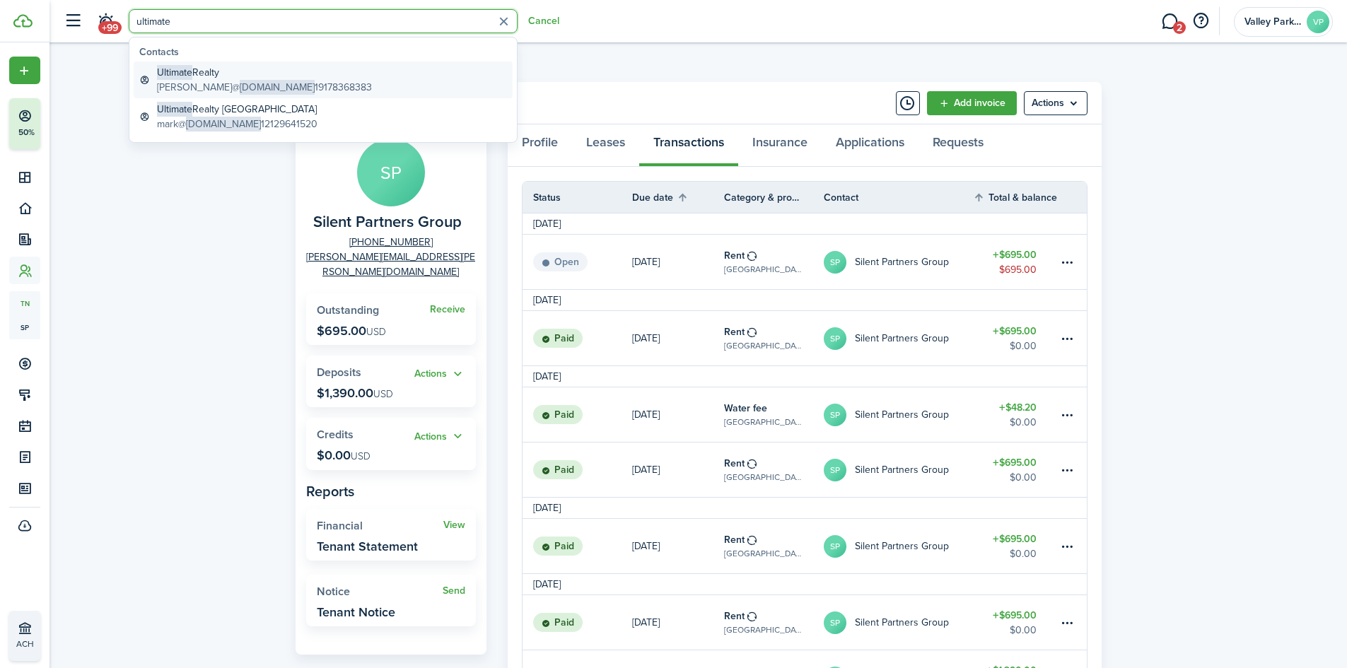
type input "ultimate"
click at [250, 83] on span "[DOMAIN_NAME]" at bounding box center [277, 87] width 75 height 15
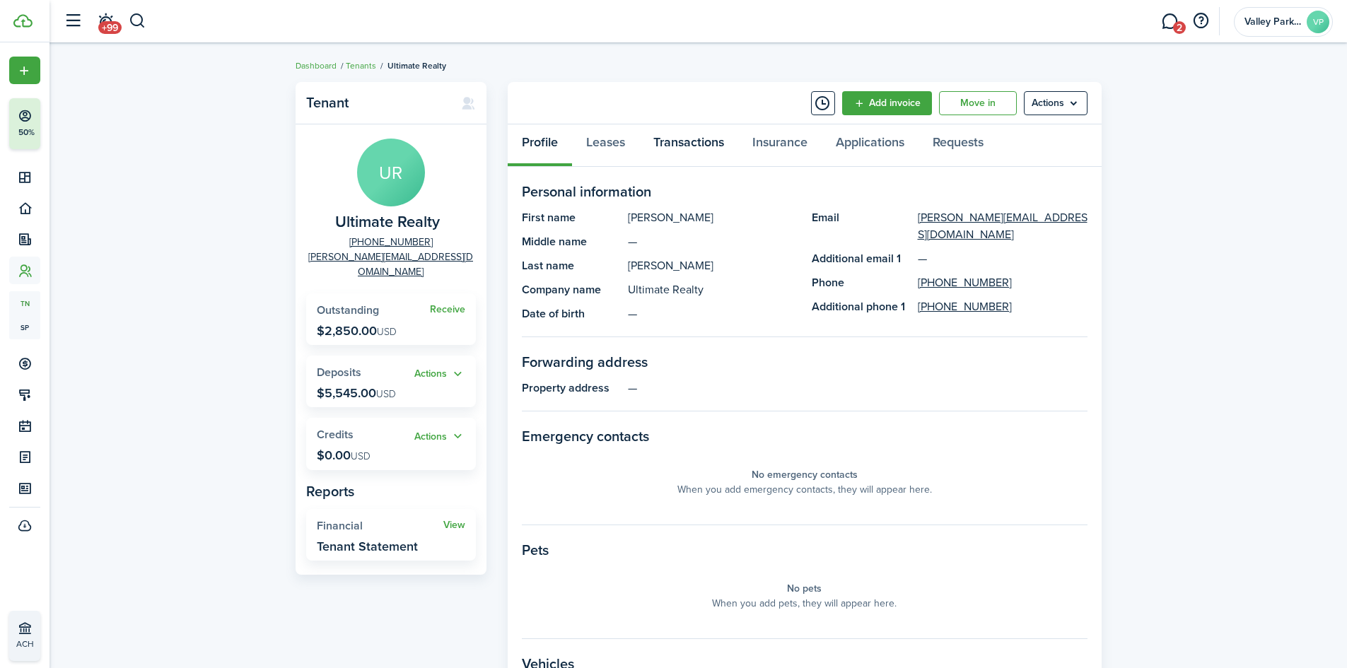
click at [693, 141] on link "Transactions" at bounding box center [688, 145] width 99 height 42
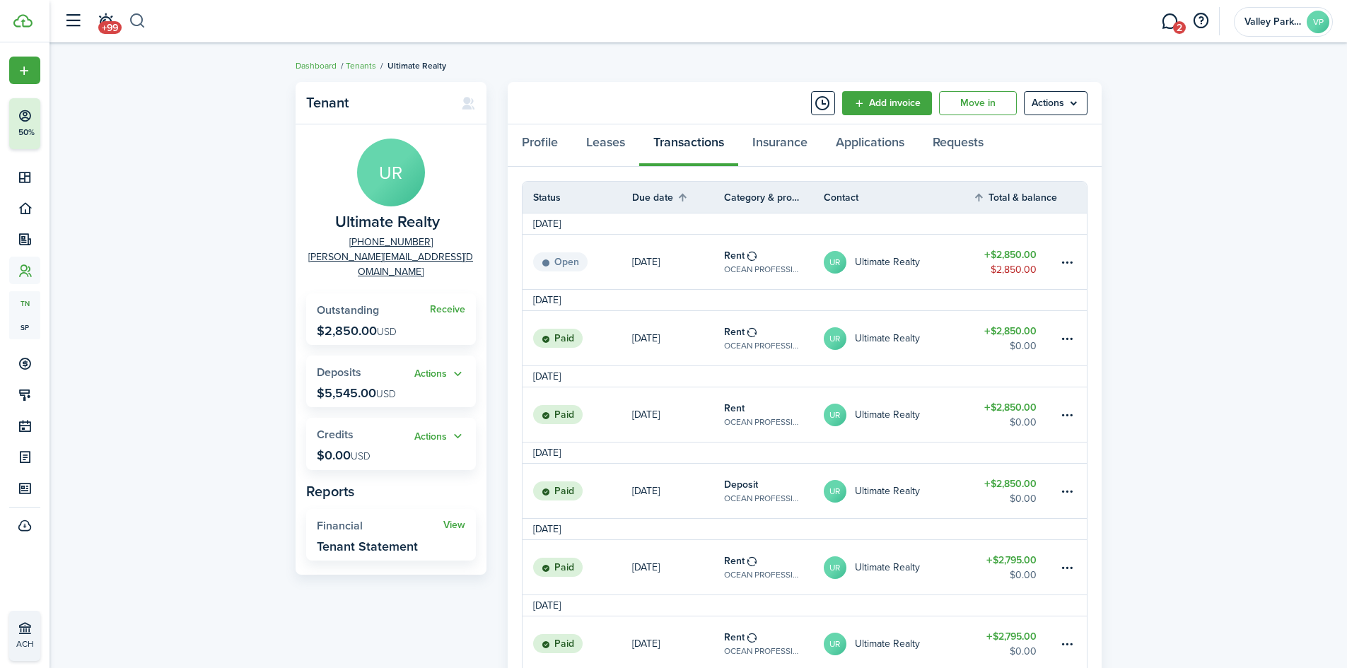
click at [141, 20] on button "button" at bounding box center [138, 21] width 18 height 24
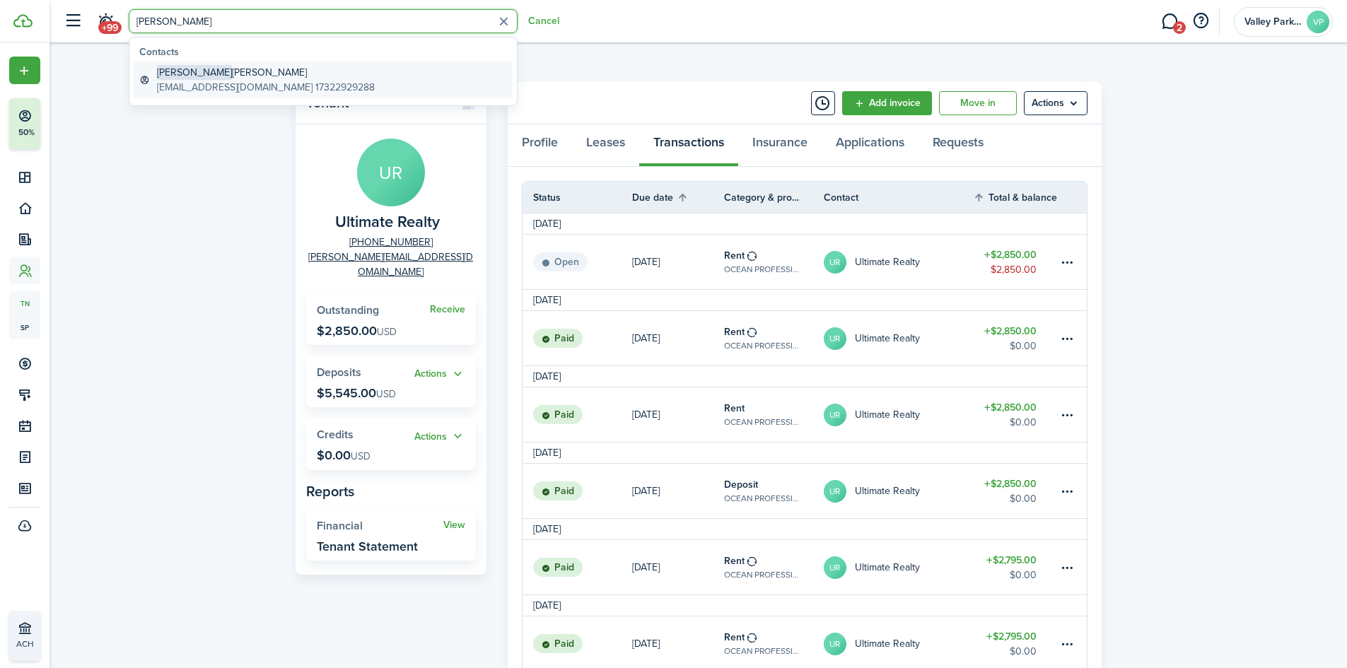
type input "[PERSON_NAME]"
click at [240, 80] on global-search-item-description "[EMAIL_ADDRESS][DOMAIN_NAME] 17322929288" at bounding box center [266, 87] width 218 height 15
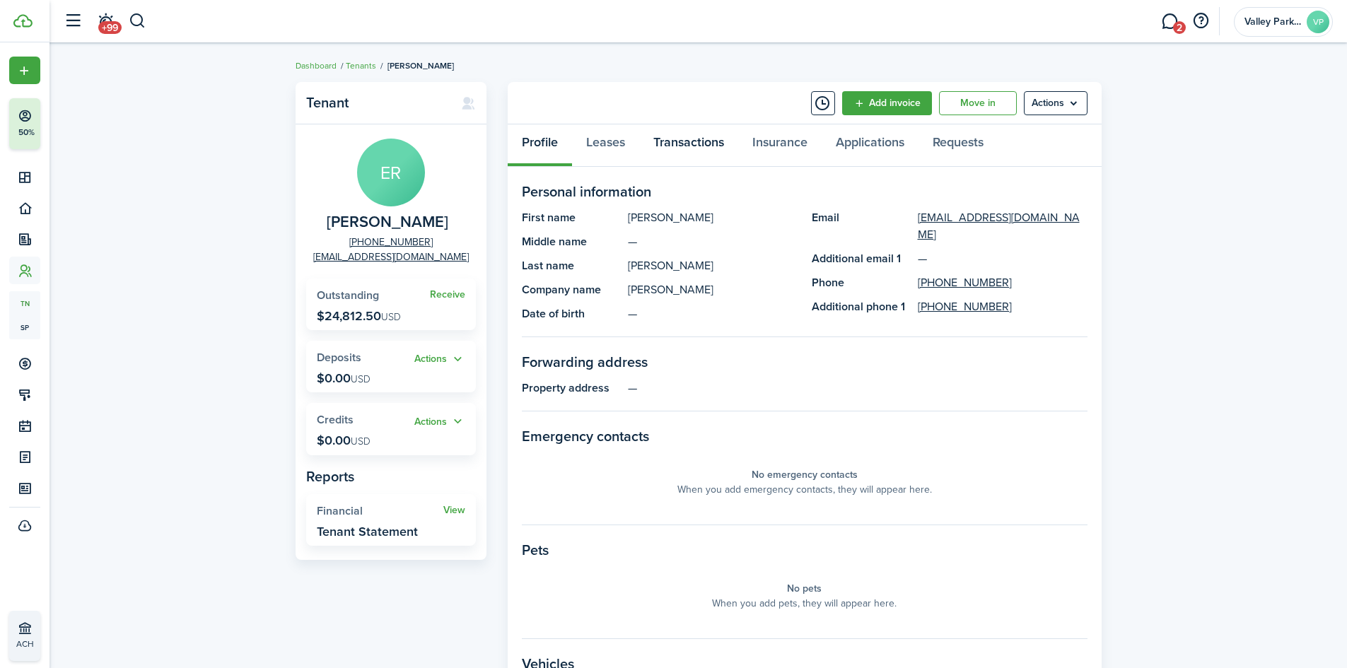
click at [714, 141] on link "Transactions" at bounding box center [688, 145] width 99 height 42
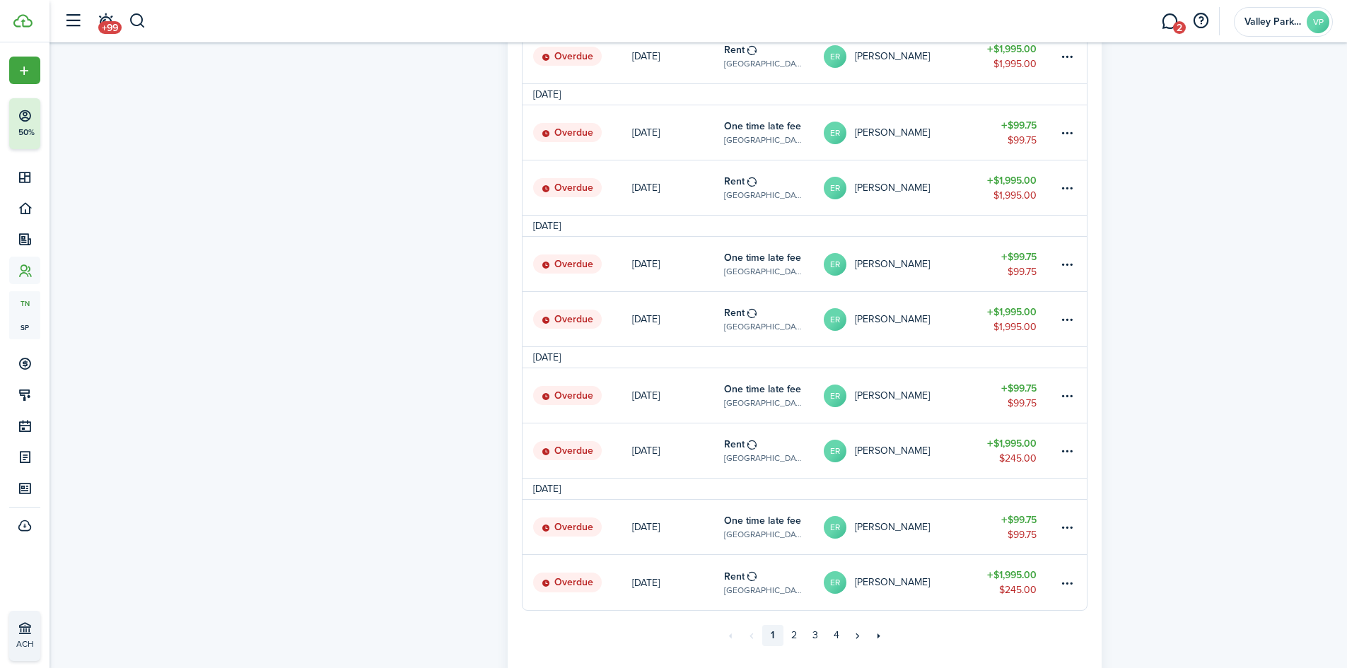
scroll to position [919, 0]
click at [1023, 434] on link "$1,995.00 $245.00" at bounding box center [1015, 450] width 85 height 54
